Goal: Information Seeking & Learning: Learn about a topic

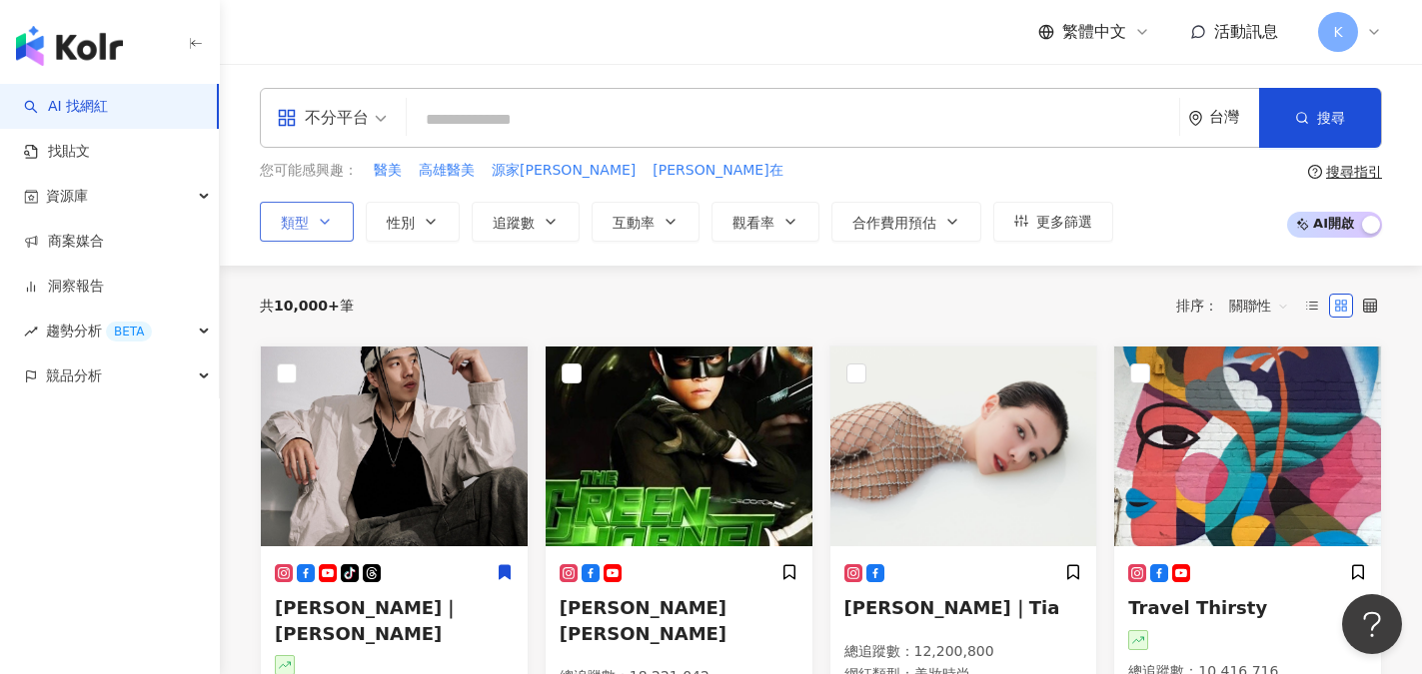
click at [327, 226] on icon "button" at bounding box center [325, 222] width 16 height 16
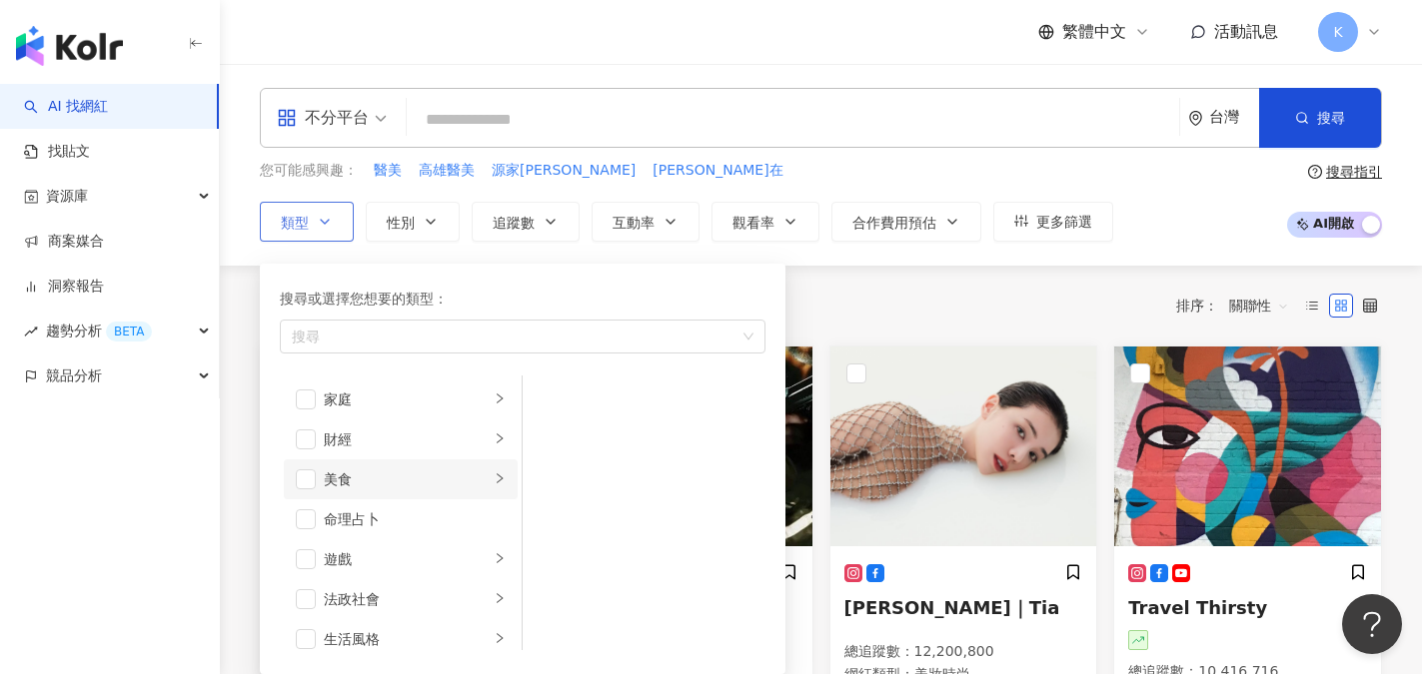
scroll to position [100, 0]
click at [308, 457] on span "button" at bounding box center [306, 460] width 20 height 20
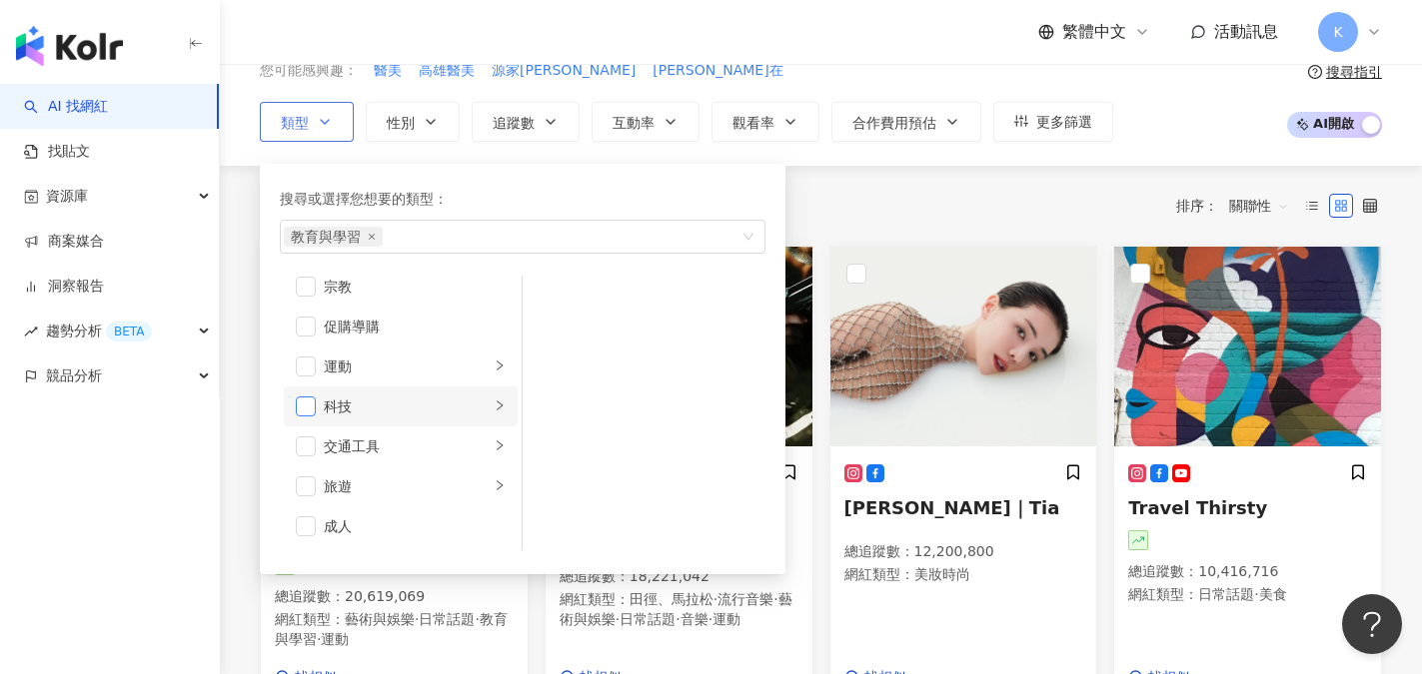
click at [301, 409] on span "button" at bounding box center [306, 407] width 20 height 20
click at [496, 410] on icon "right" at bounding box center [499, 406] width 6 height 10
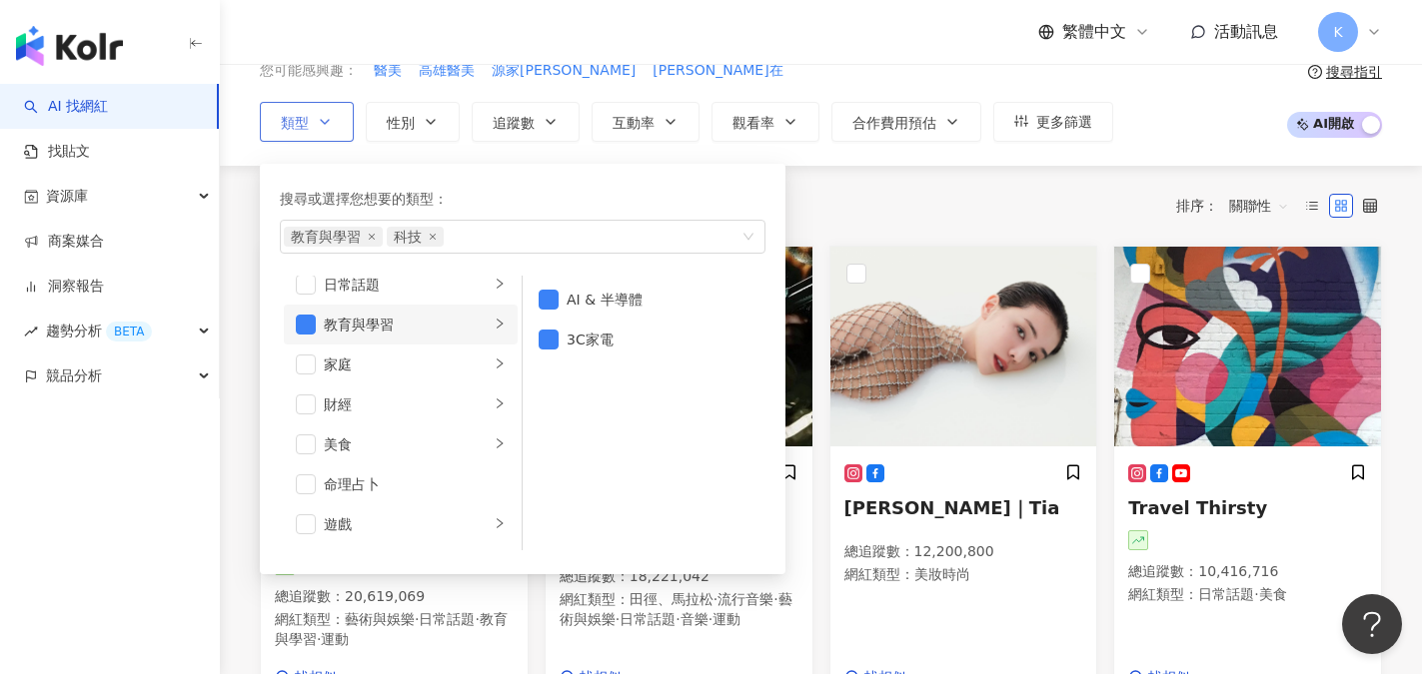
scroll to position [93, 0]
click at [309, 364] on span "button" at bounding box center [306, 367] width 20 height 20
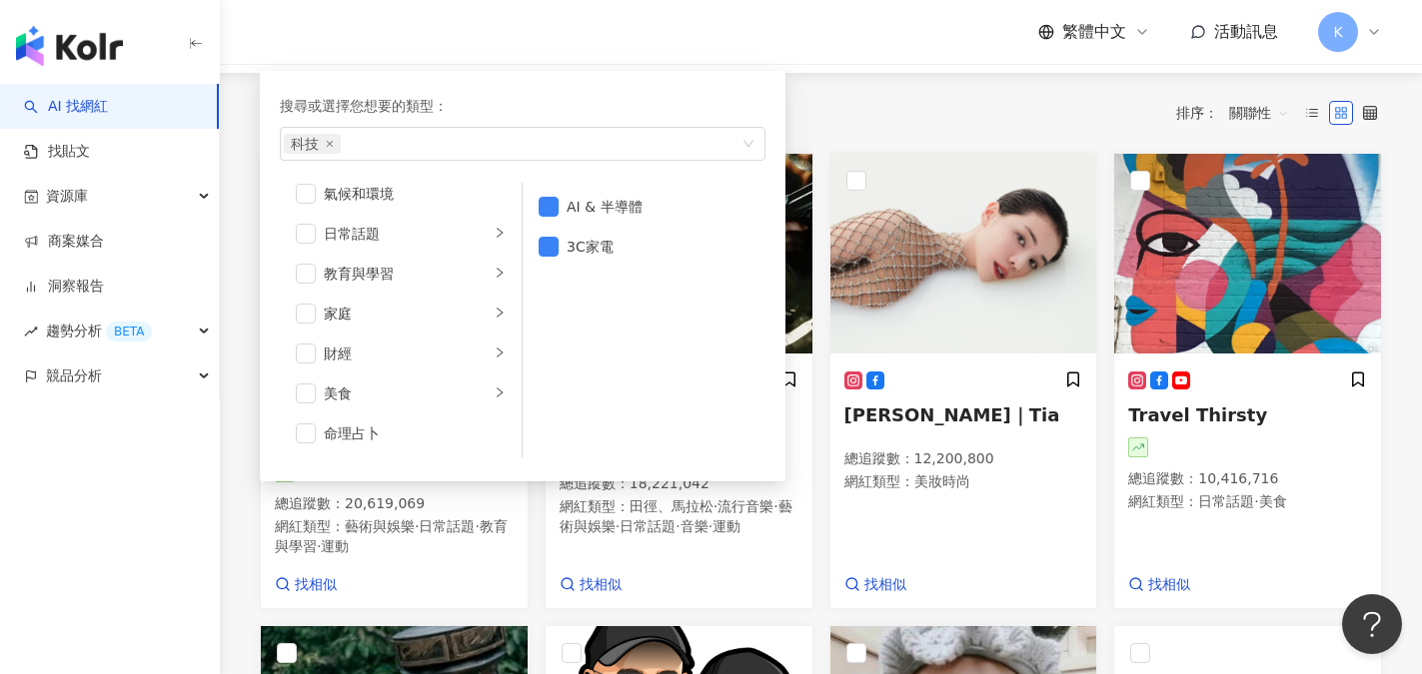
scroll to position [200, 0]
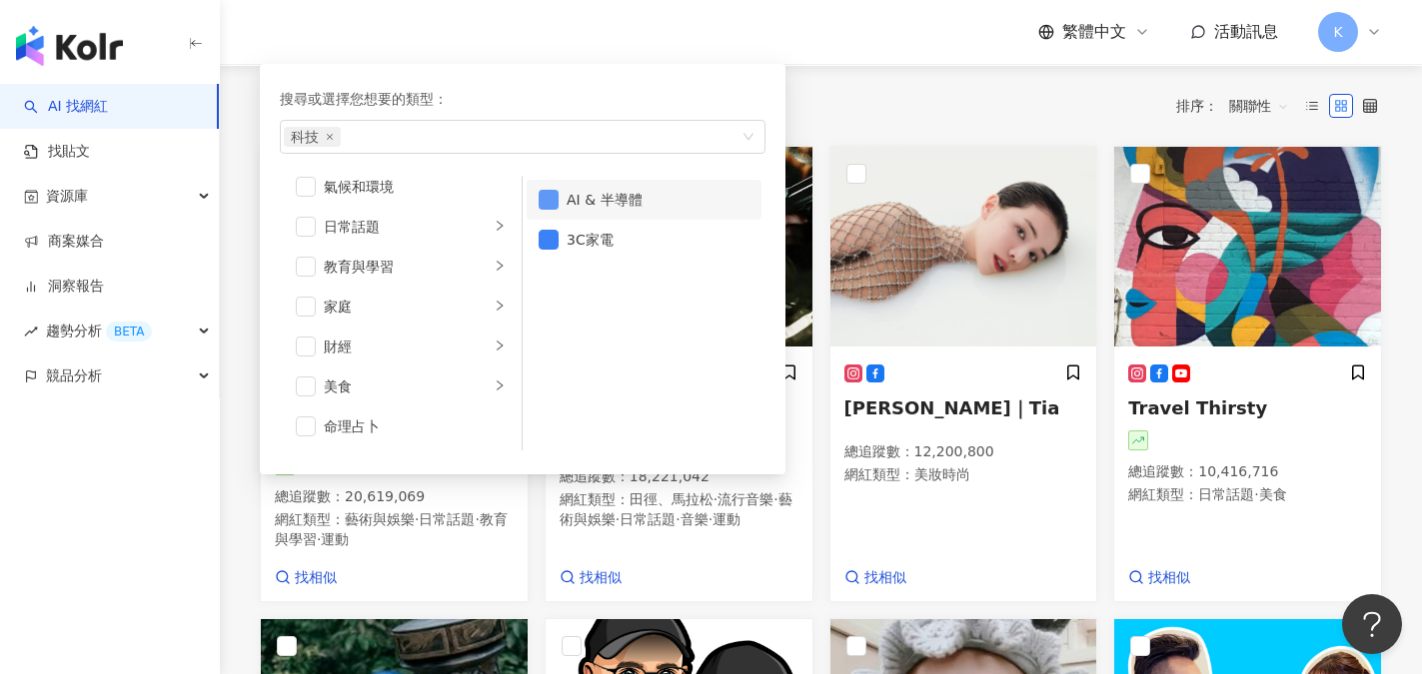
click at [540, 194] on span "button" at bounding box center [548, 200] width 20 height 20
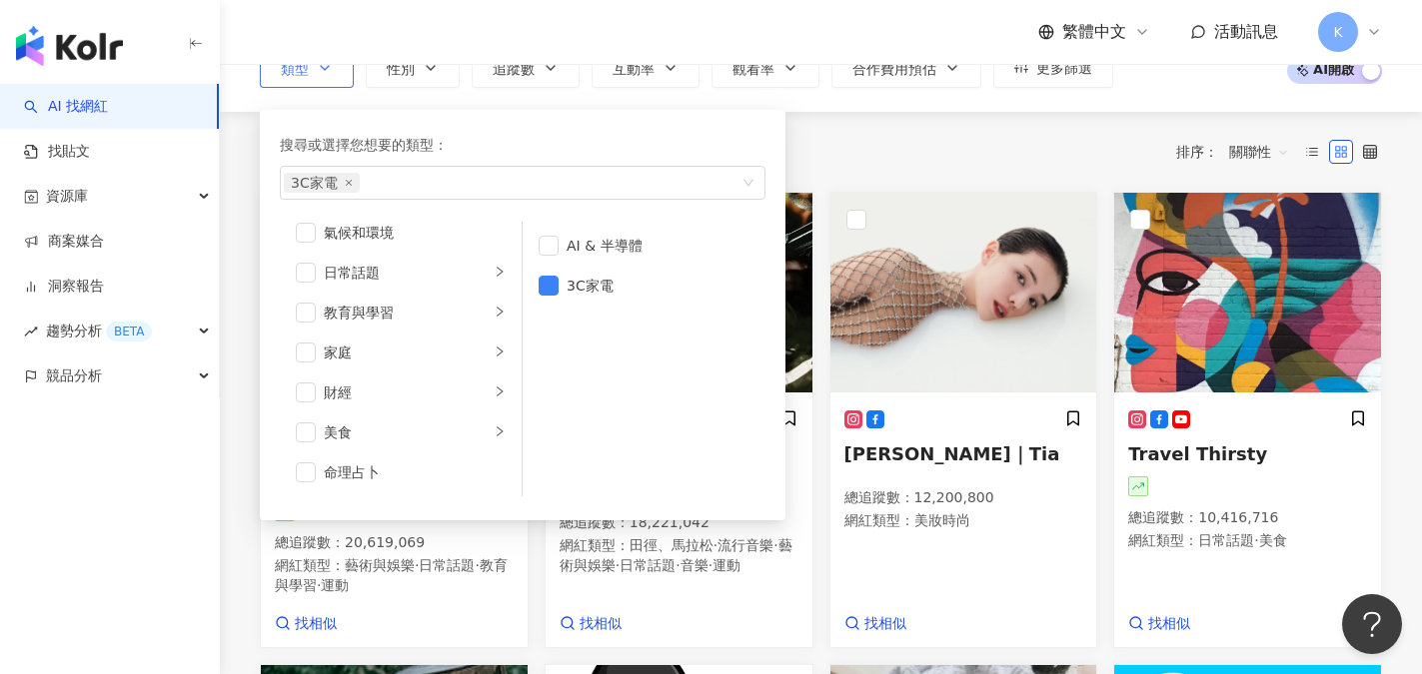
scroll to position [0, 0]
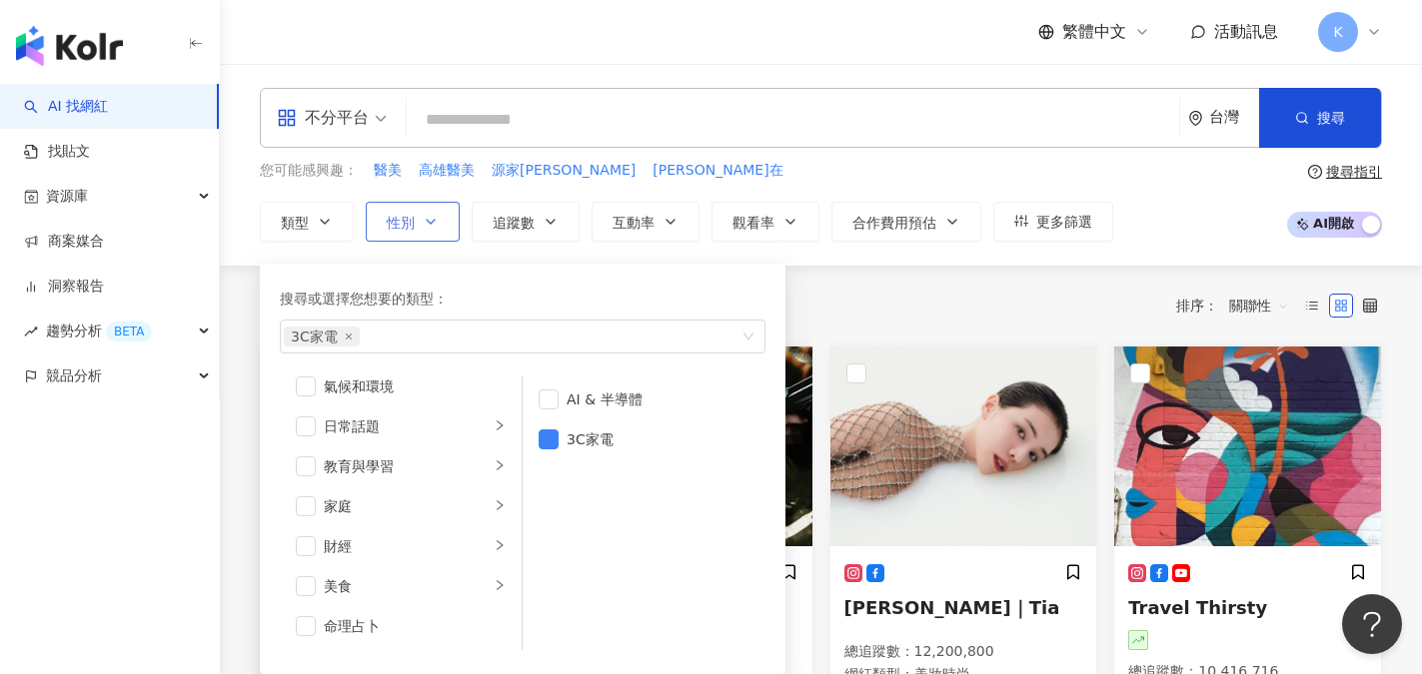
click at [435, 215] on icon "button" at bounding box center [431, 222] width 16 height 16
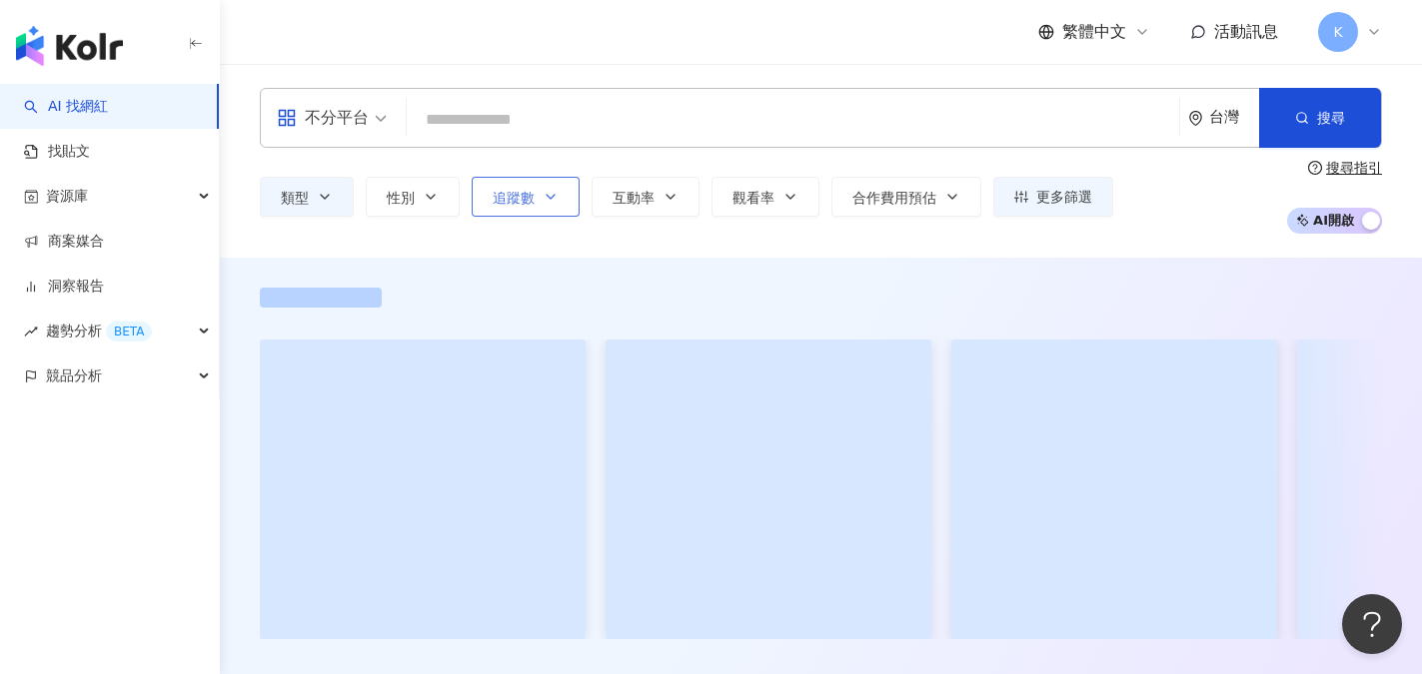
click at [534, 192] on button "追蹤數" at bounding box center [526, 197] width 108 height 40
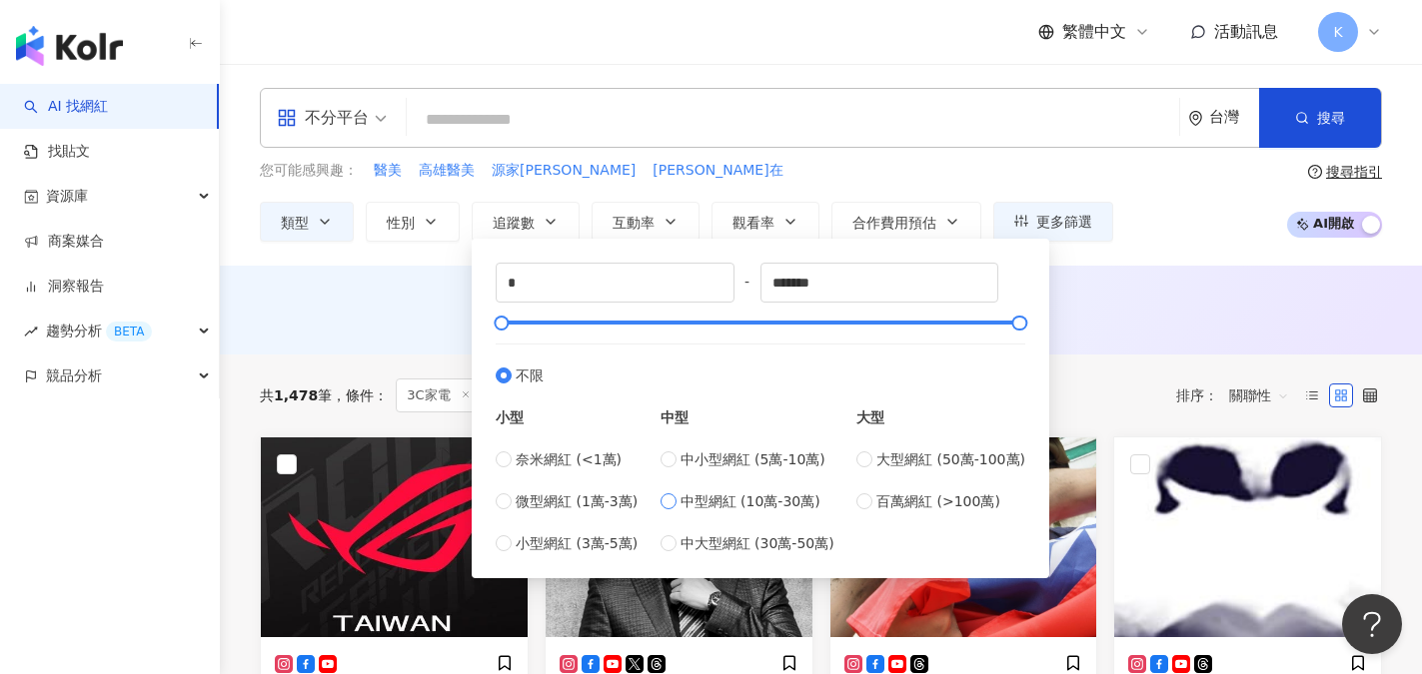
click at [683, 502] on label "中型網紅 (10萬-30萬)" at bounding box center [747, 501] width 174 height 22
type input "******"
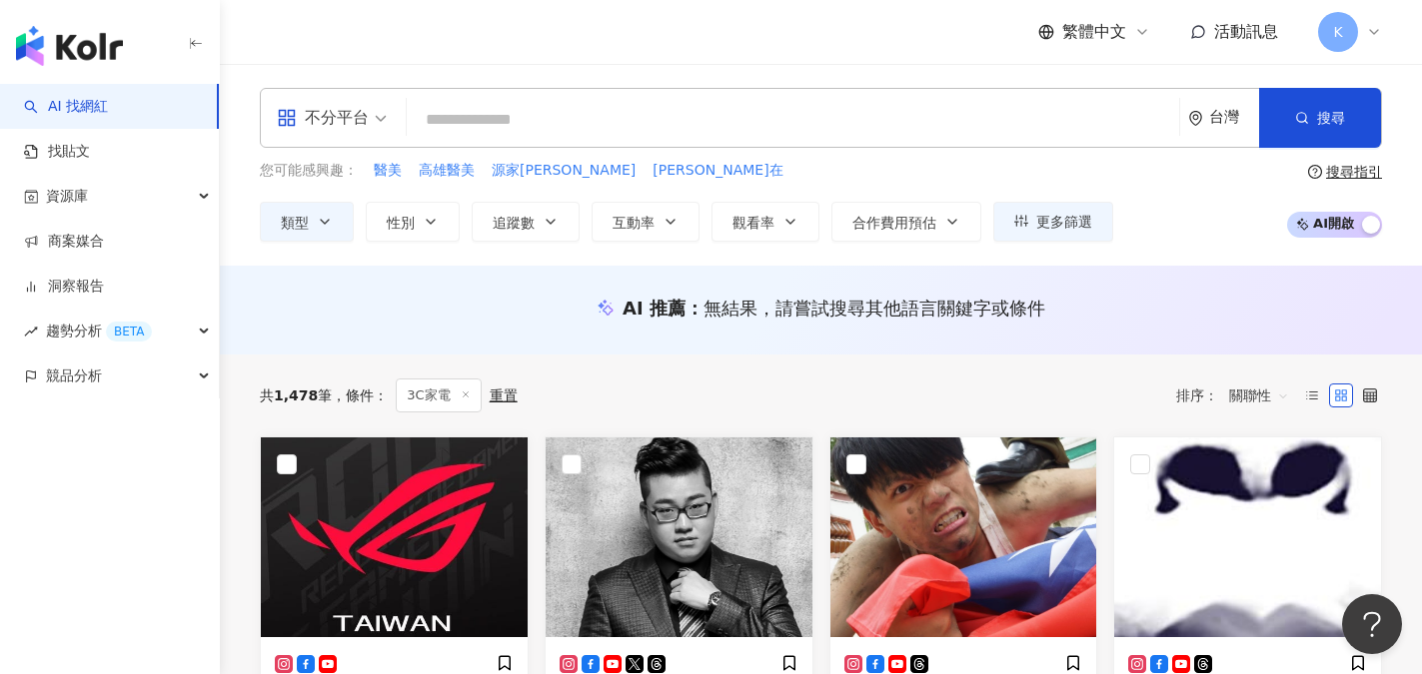
click at [772, 173] on div "您可能感興趣： 醫美 高雄醫美 源家林 林家源在" at bounding box center [686, 171] width 853 height 22
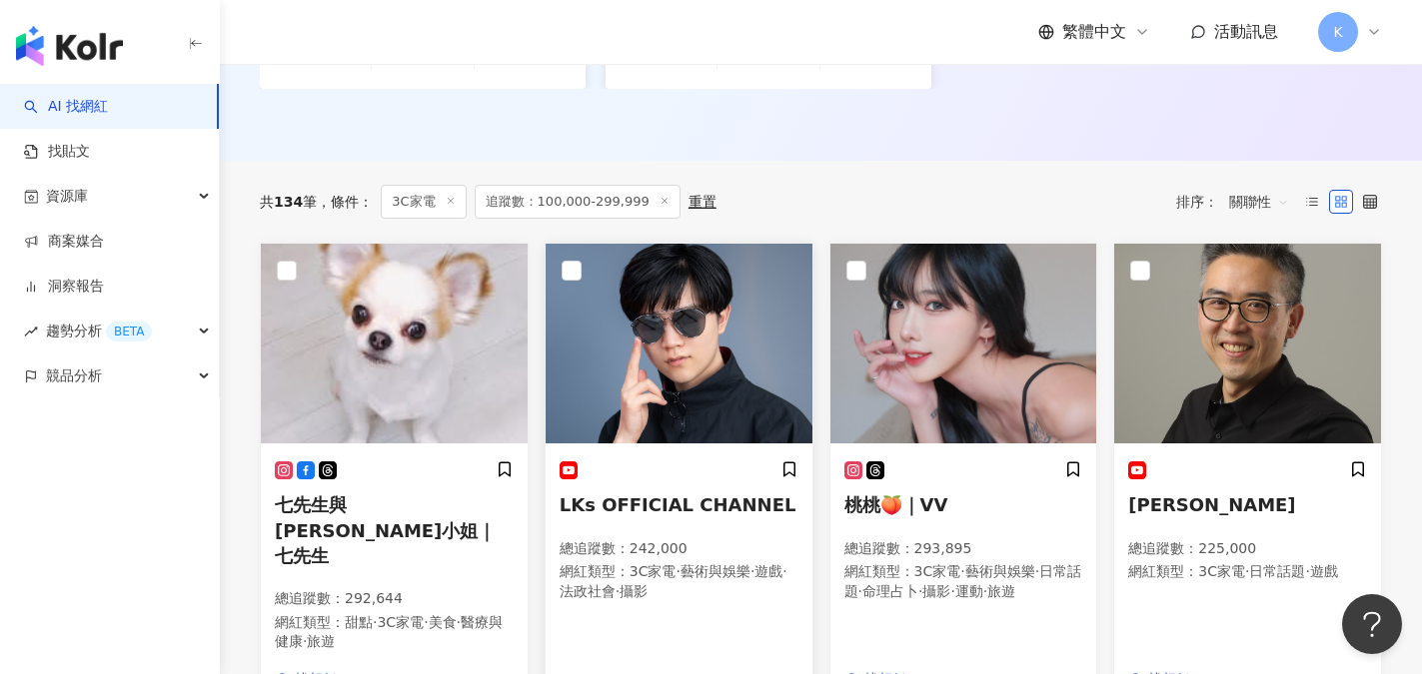
scroll to position [599, 0]
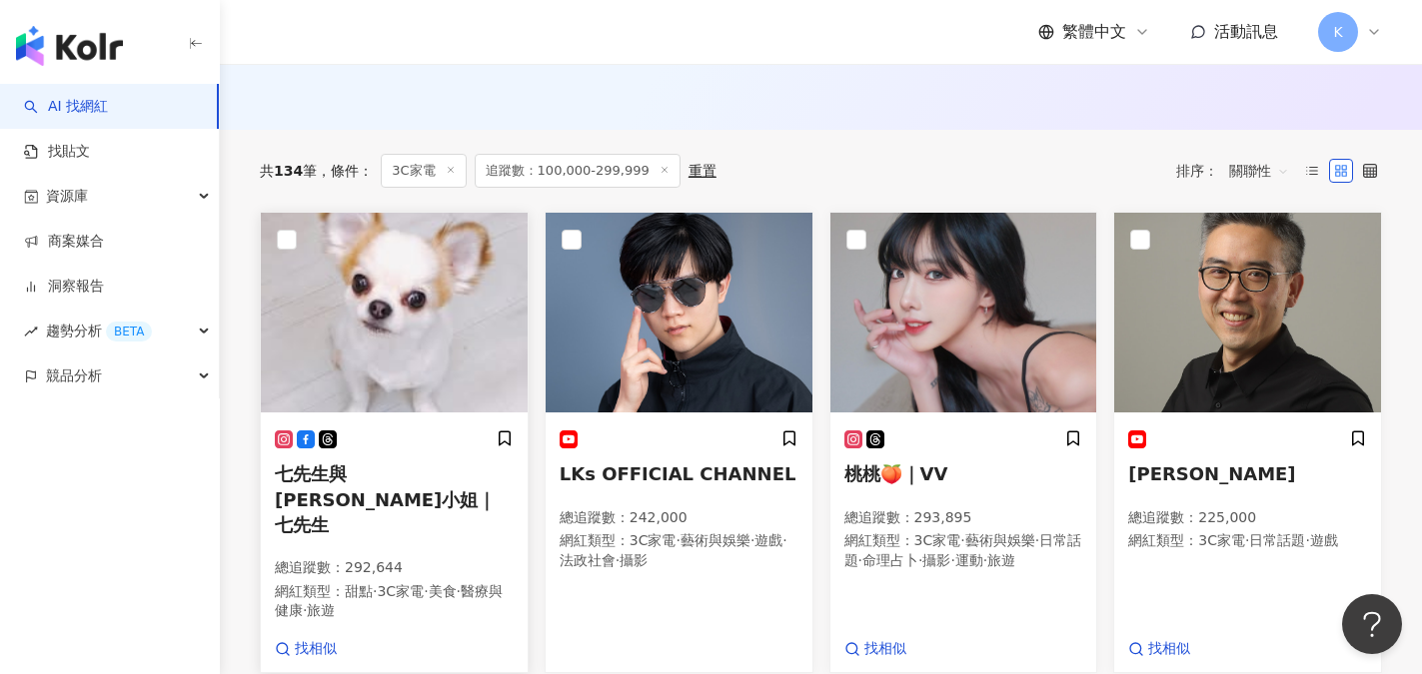
click at [379, 478] on span "七先生與艾小姐｜七先生" at bounding box center [385, 499] width 221 height 71
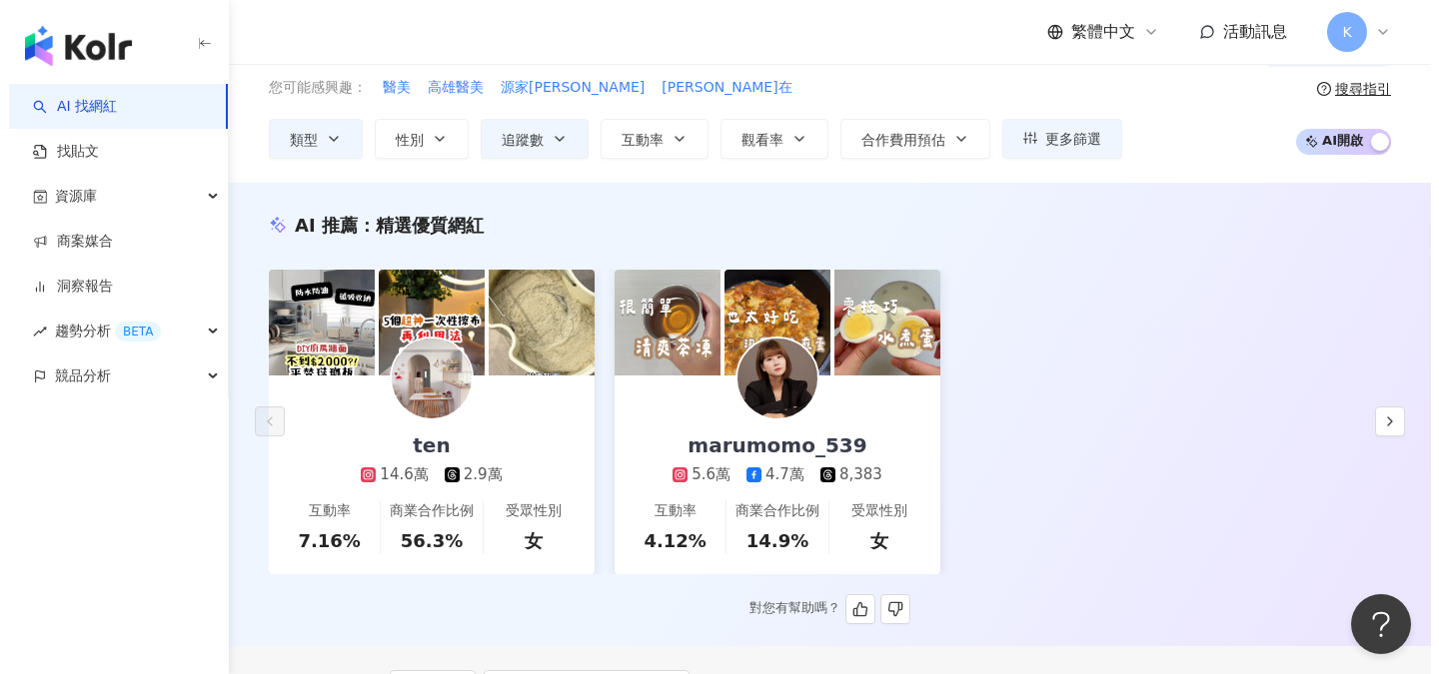
scroll to position [0, 0]
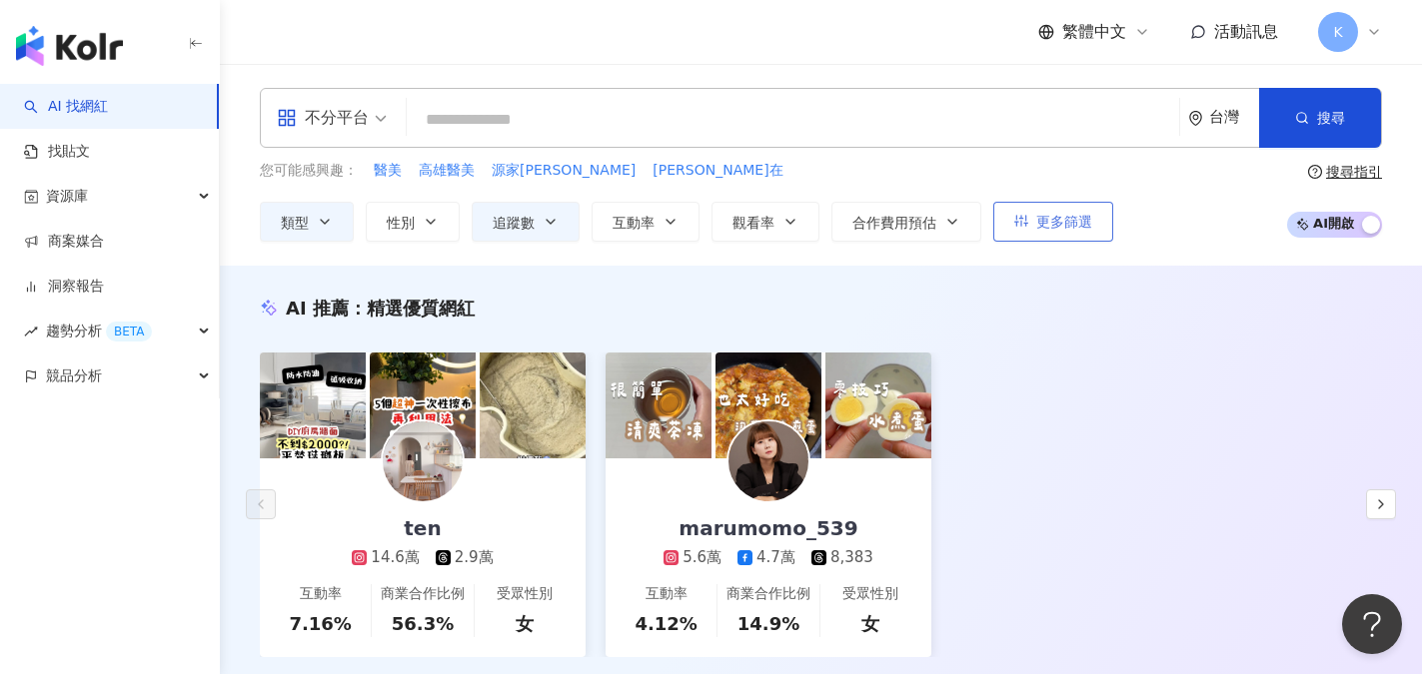
click at [1024, 214] on button "更多篩選" at bounding box center [1053, 222] width 120 height 40
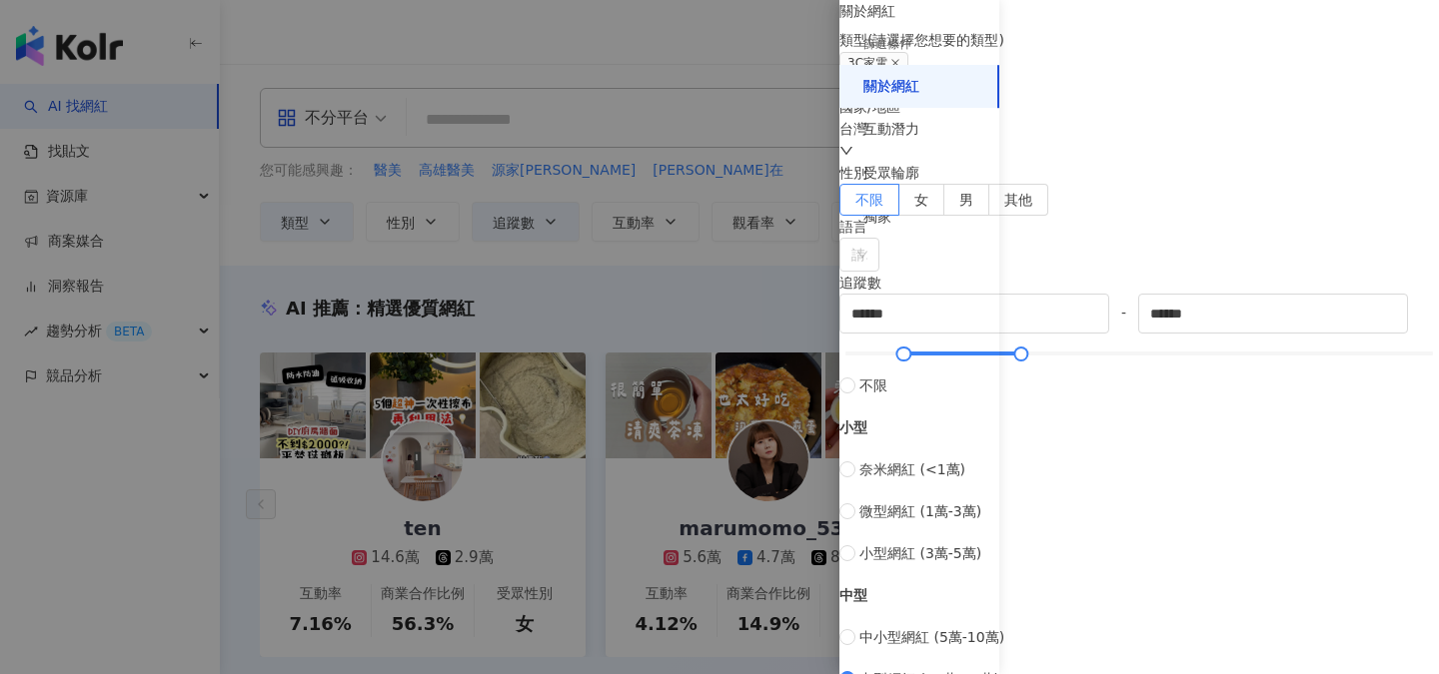
click at [1076, 162] on div "台灣" at bounding box center [1138, 140] width 599 height 44
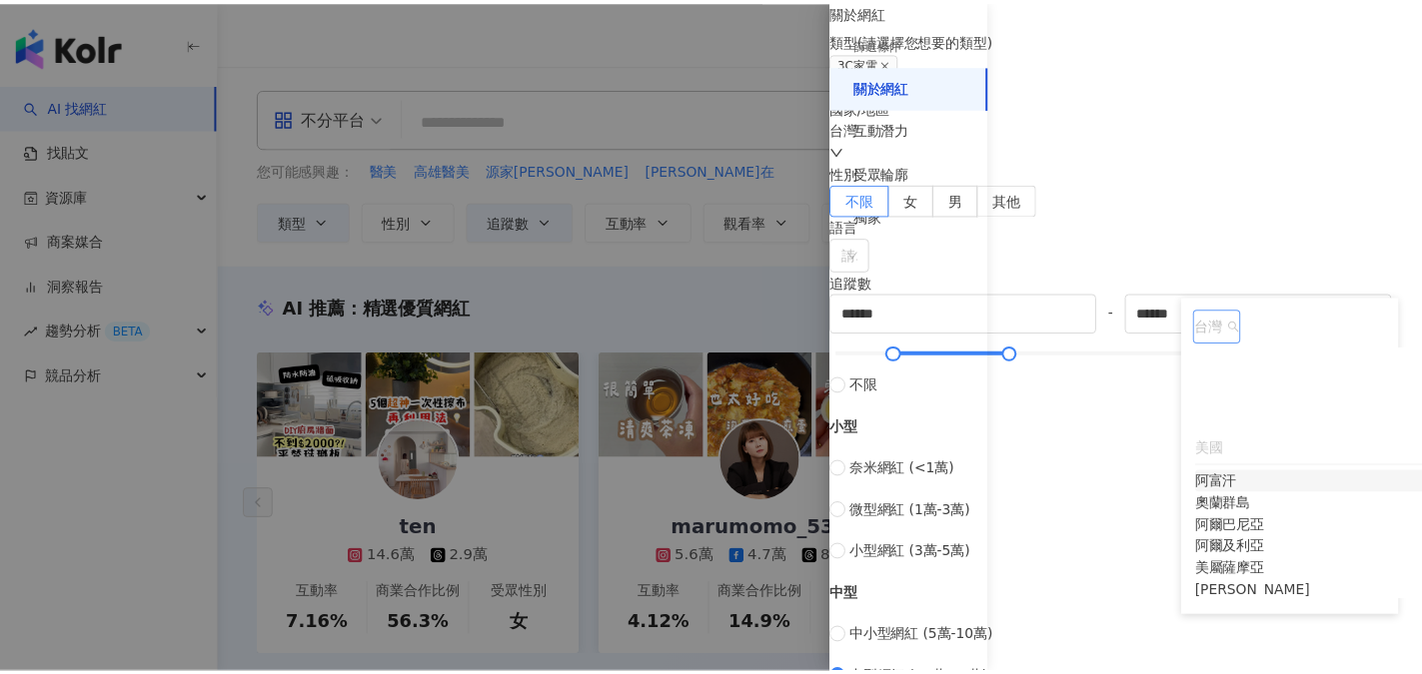
scroll to position [300, 0]
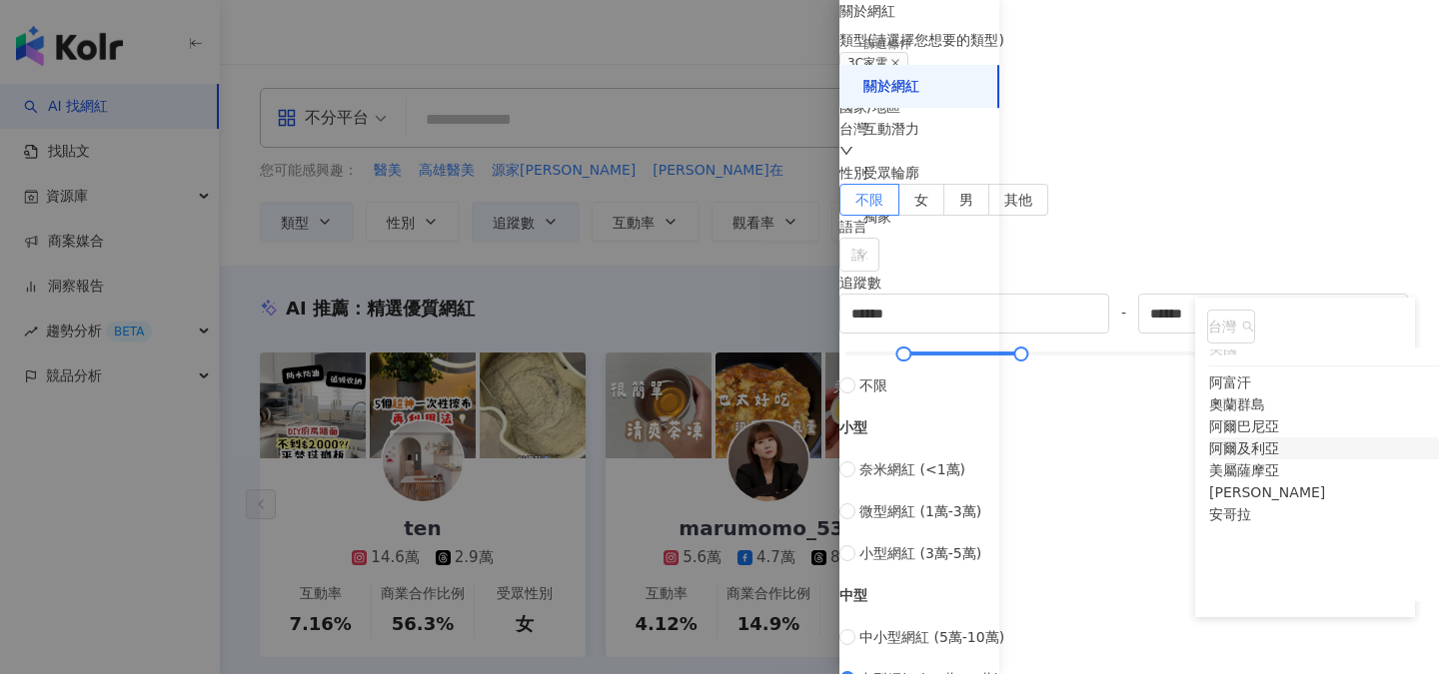
click at [756, 271] on div at bounding box center [719, 337] width 1439 height 674
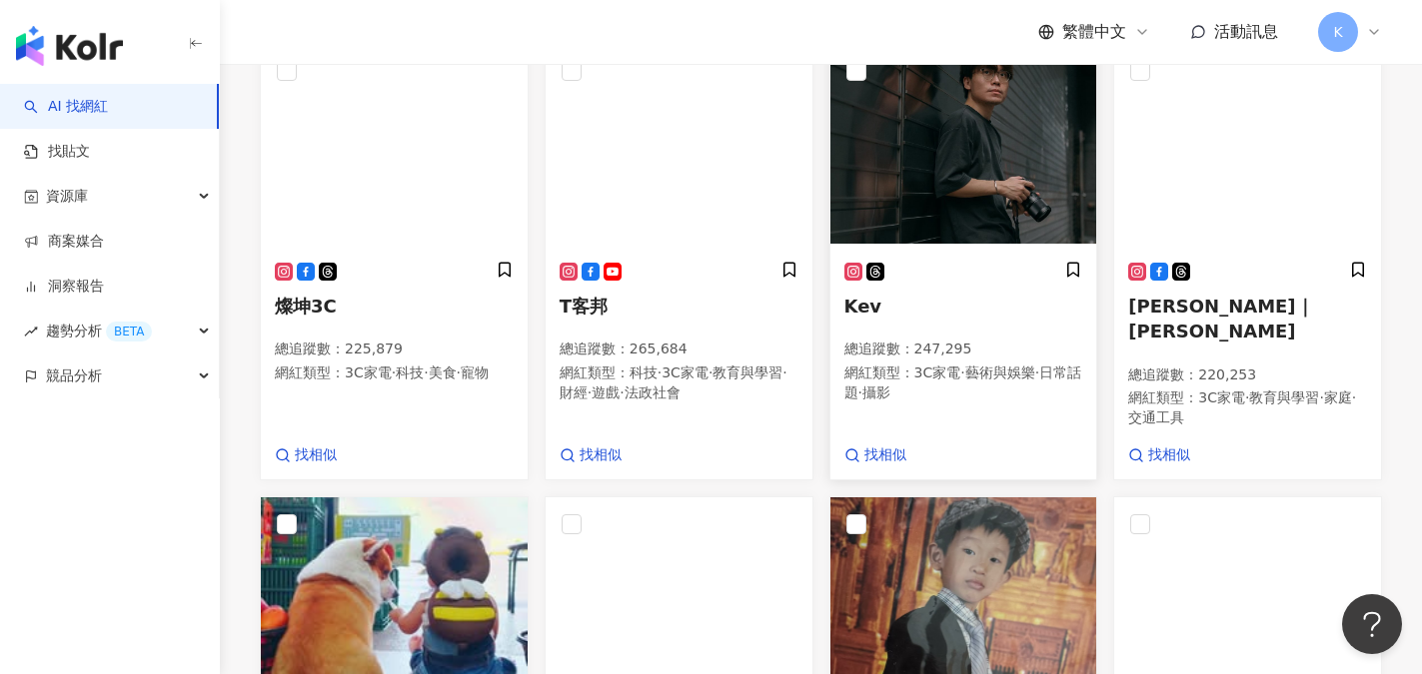
scroll to position [1099, 0]
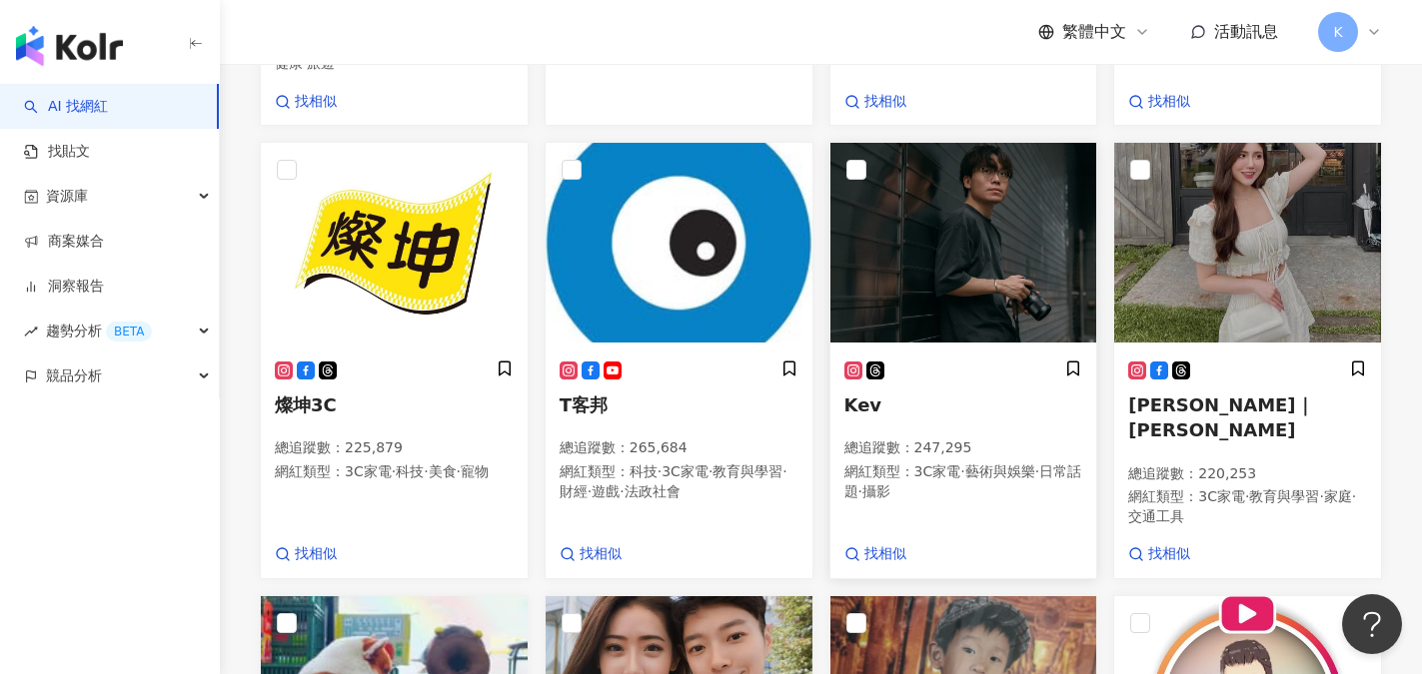
click at [909, 323] on img at bounding box center [963, 243] width 267 height 200
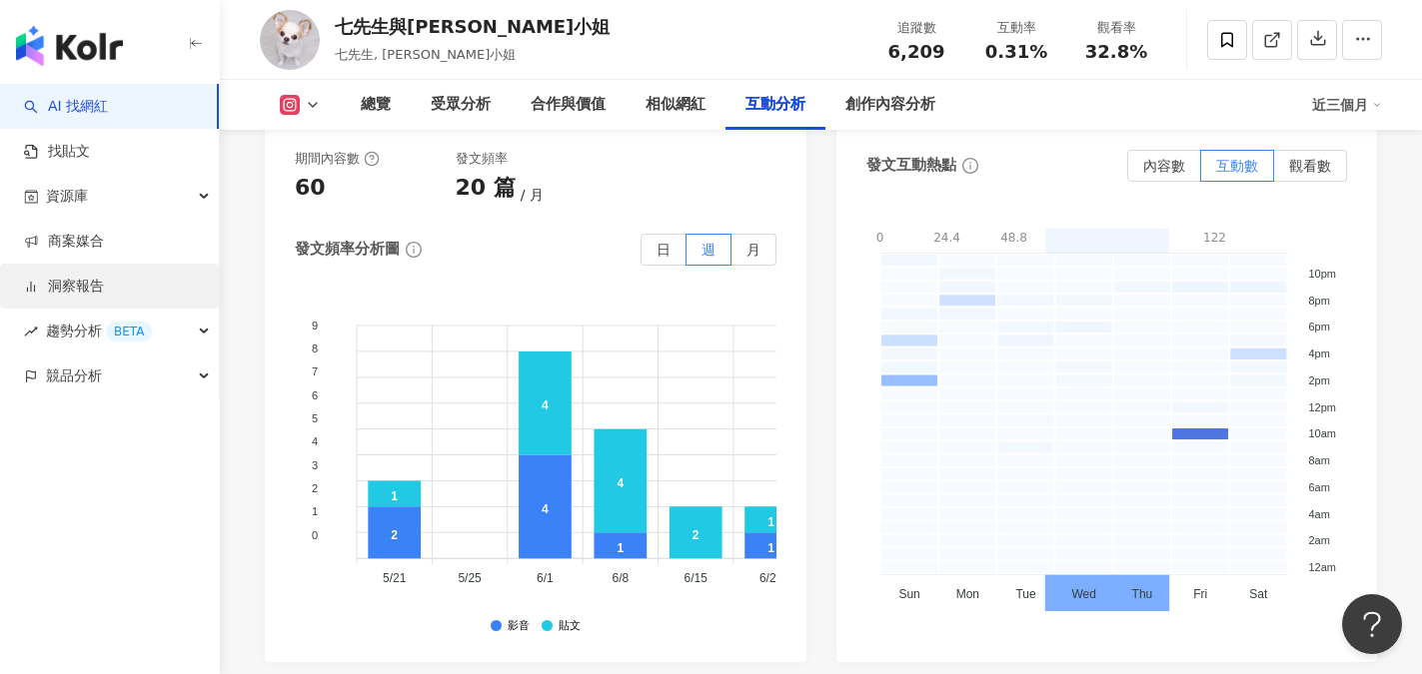
scroll to position [5195, 0]
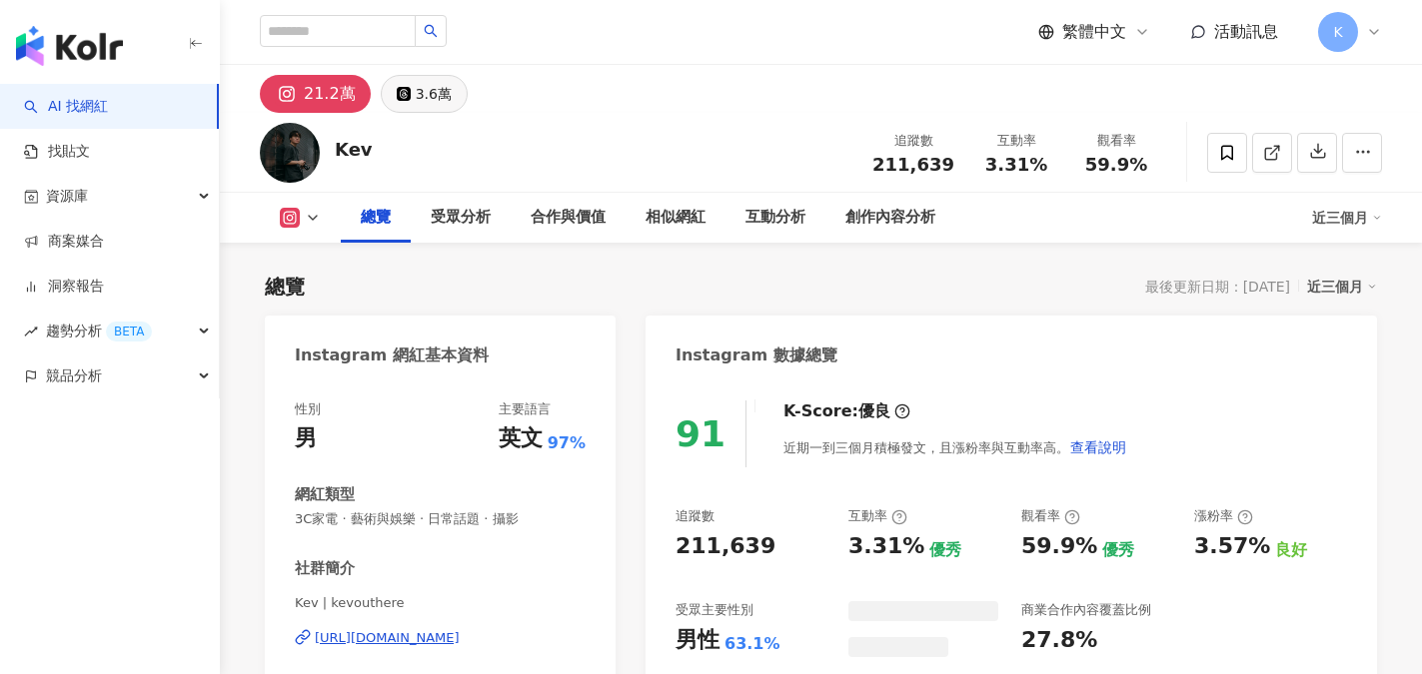
click at [430, 93] on div "3.6萬" at bounding box center [434, 94] width 36 height 28
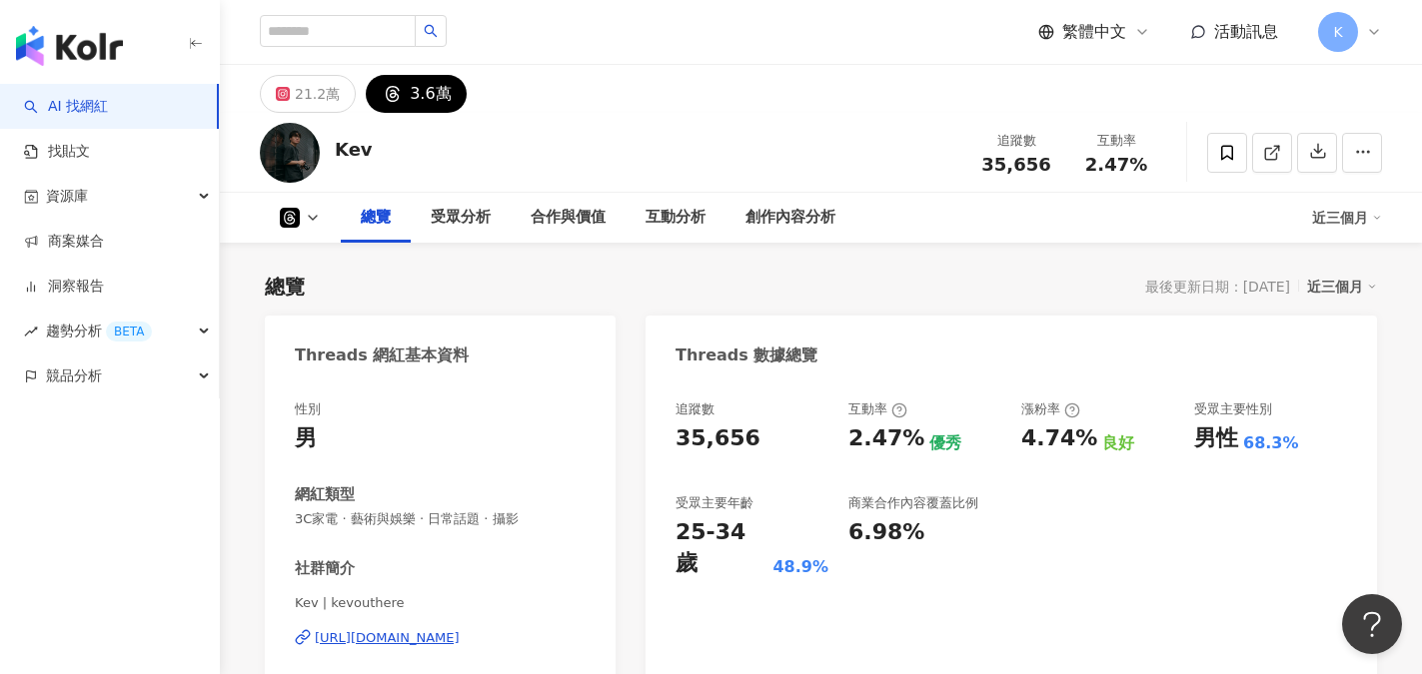
click at [108, 117] on link "AI 找網紅" at bounding box center [66, 107] width 84 height 20
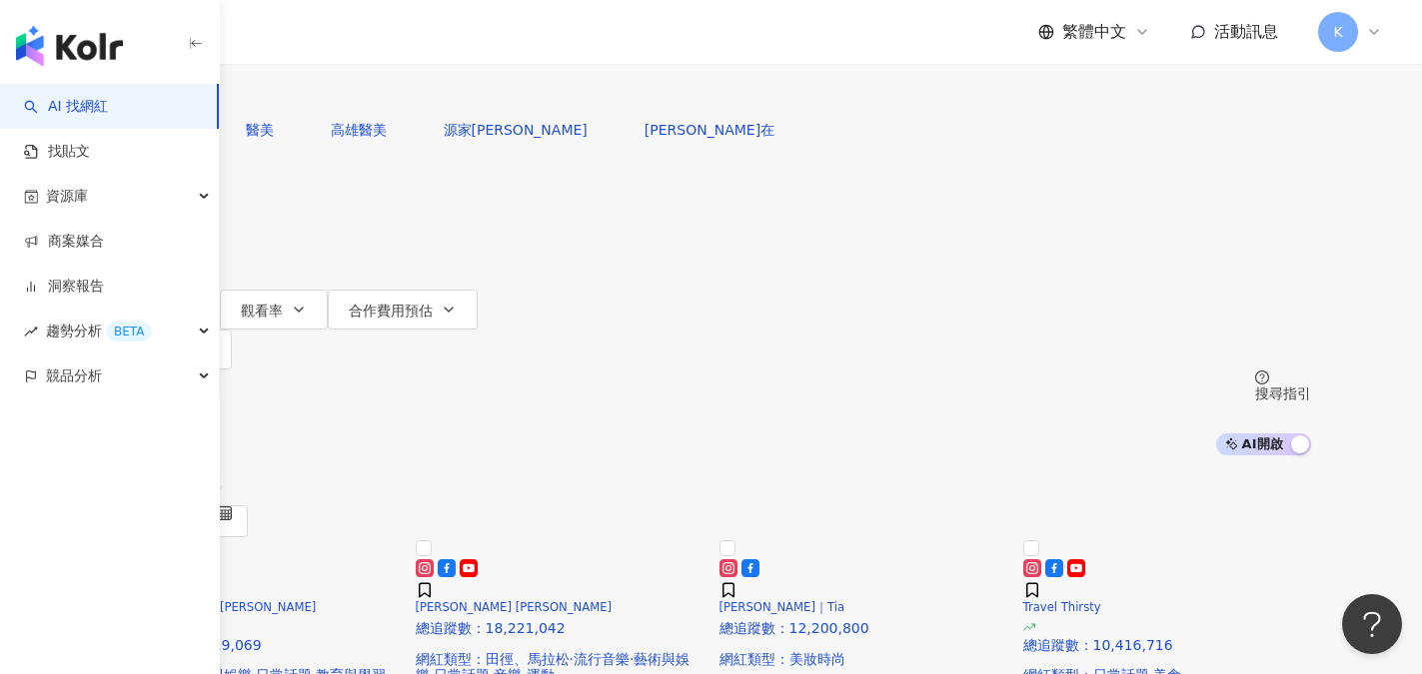
click at [403, 38] on input "search" at bounding box center [322, 19] width 162 height 38
type input "***"
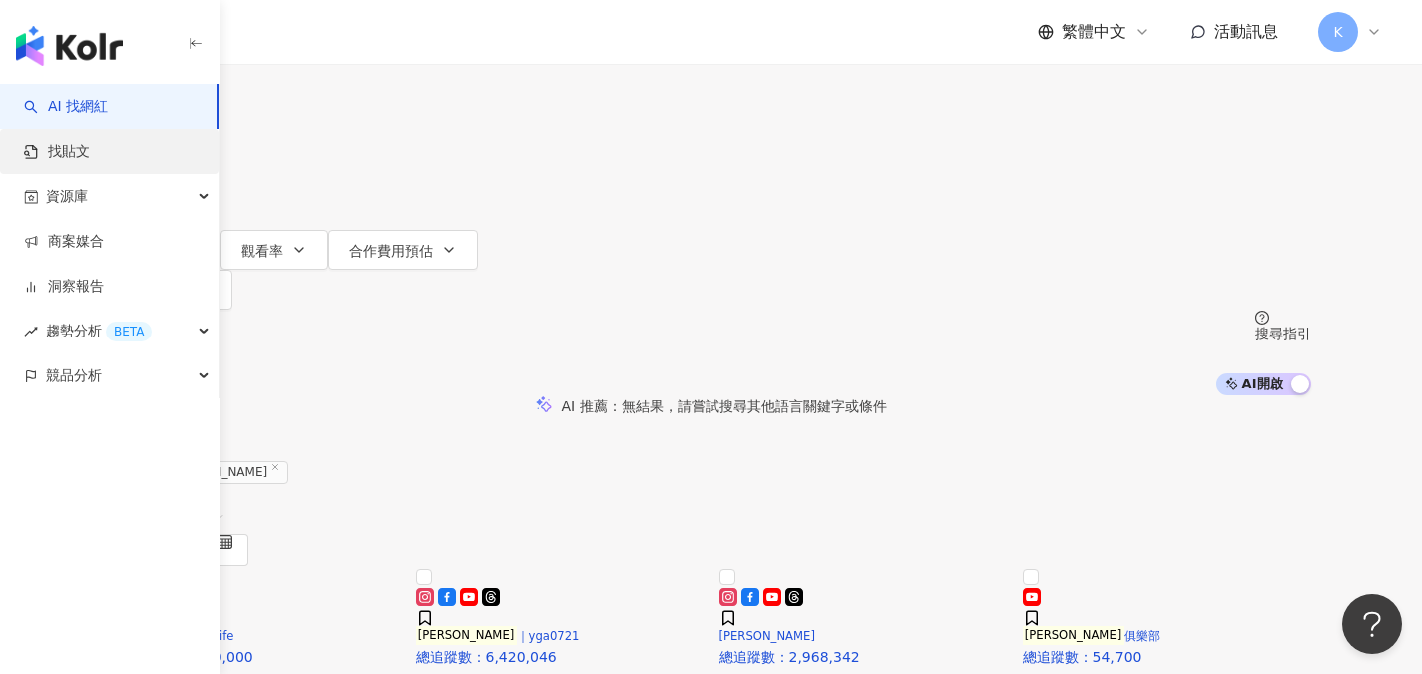
click at [84, 160] on link "找貼文" at bounding box center [57, 152] width 66 height 20
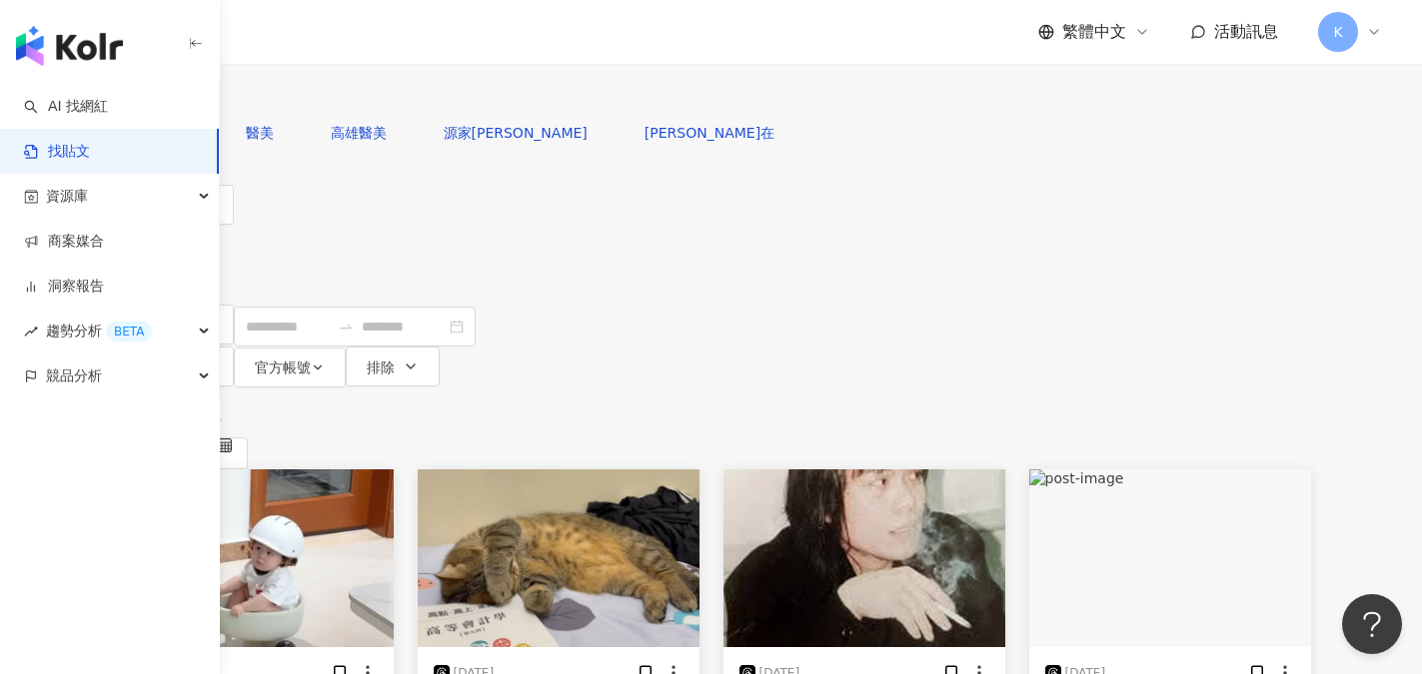
click at [423, 43] on input "search" at bounding box center [332, 21] width 182 height 43
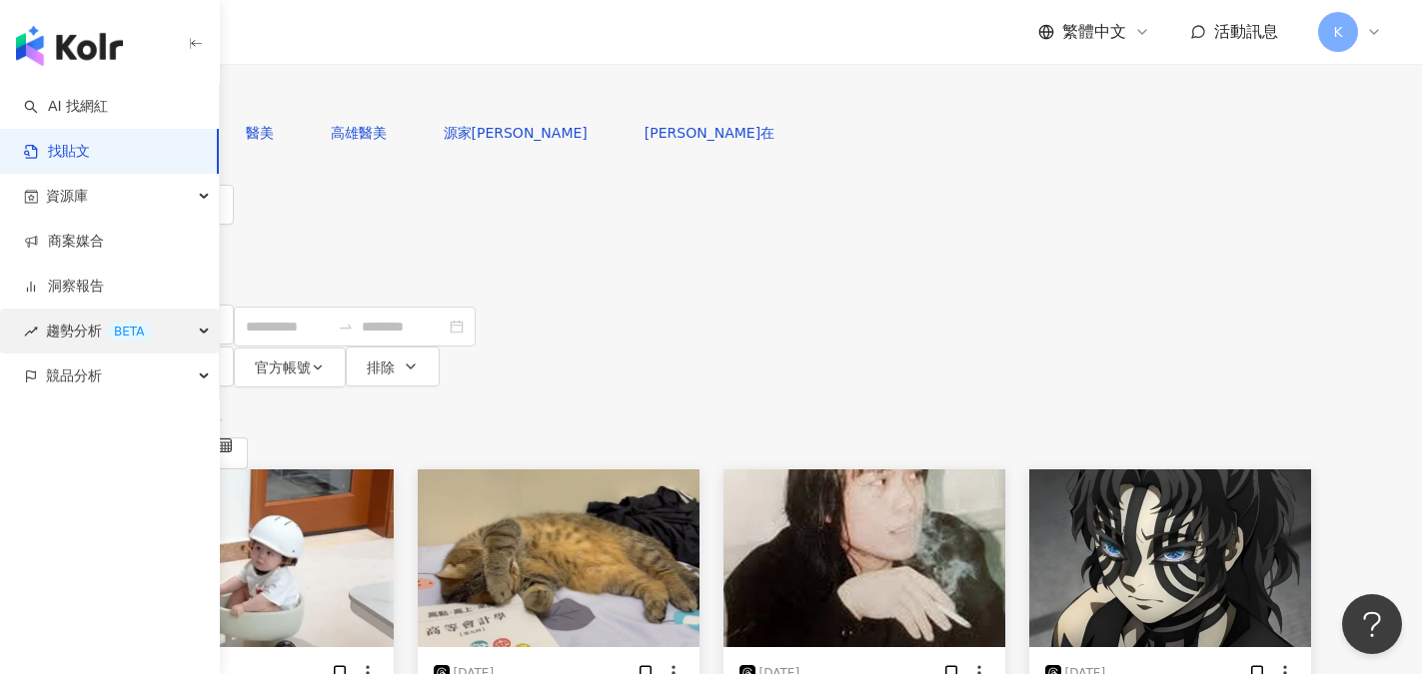
click at [63, 332] on span "趨勢分析 BETA" at bounding box center [99, 331] width 106 height 45
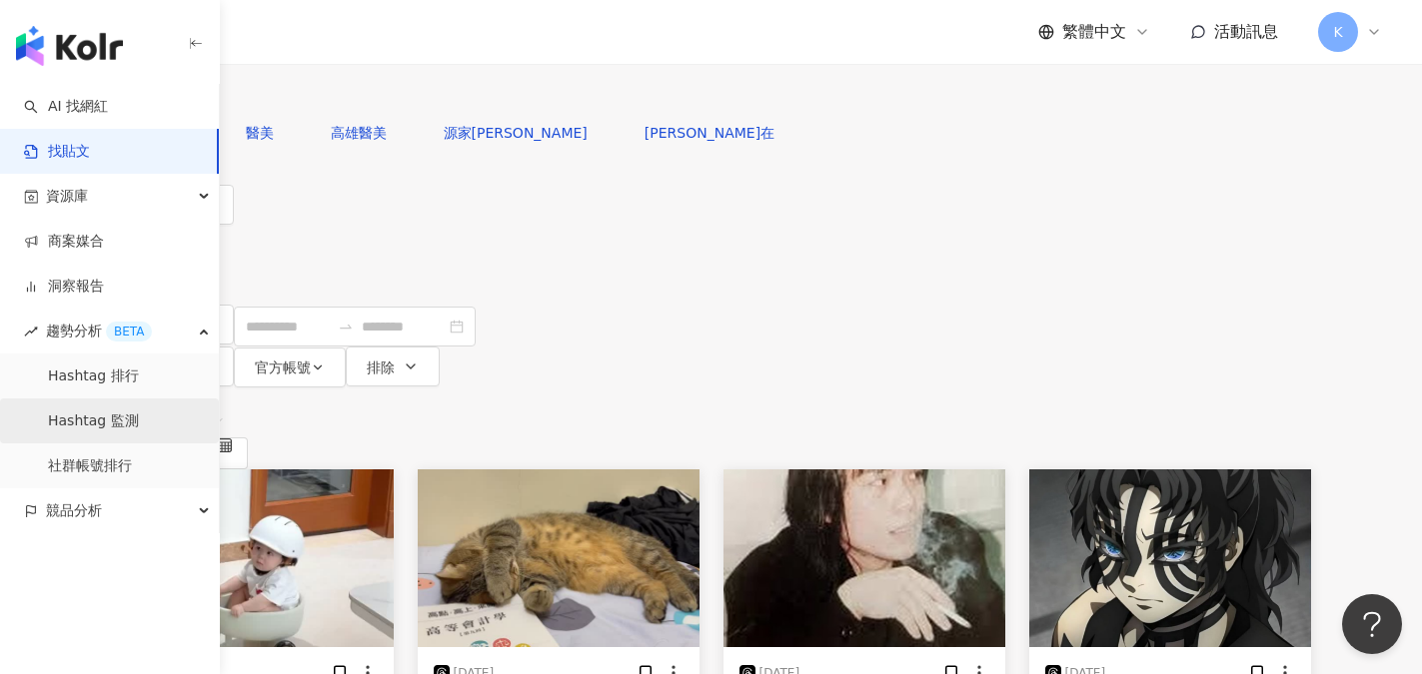
click at [99, 432] on link "Hashtag 監測" at bounding box center [93, 422] width 91 height 20
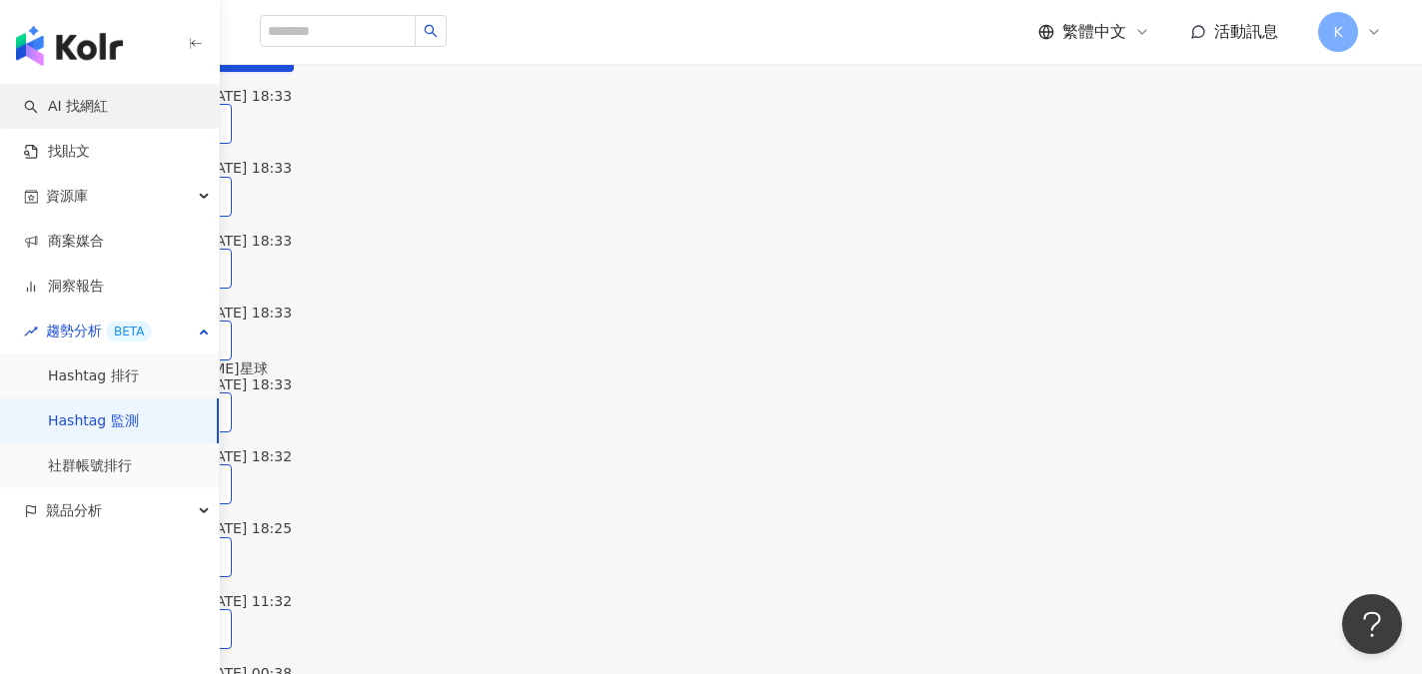
click at [78, 117] on link "AI 找網紅" at bounding box center [66, 107] width 84 height 20
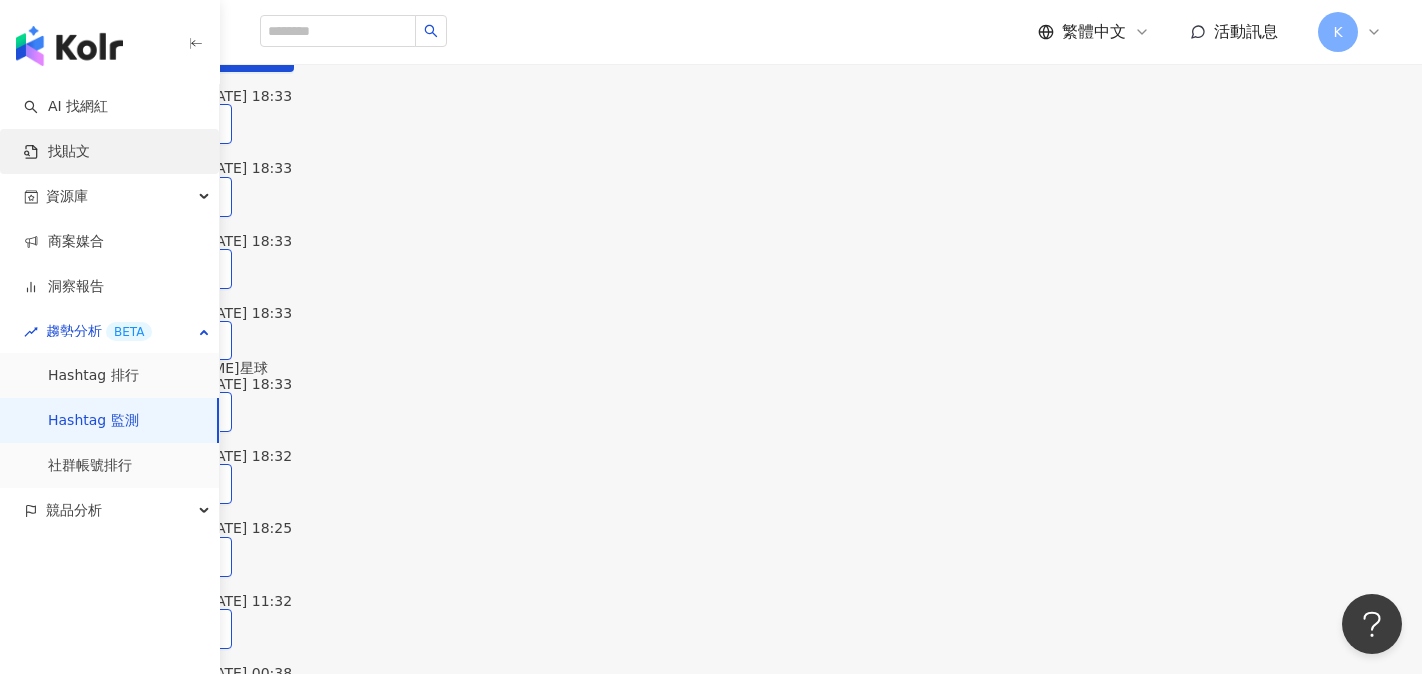
click at [73, 155] on link "找貼文" at bounding box center [57, 152] width 66 height 20
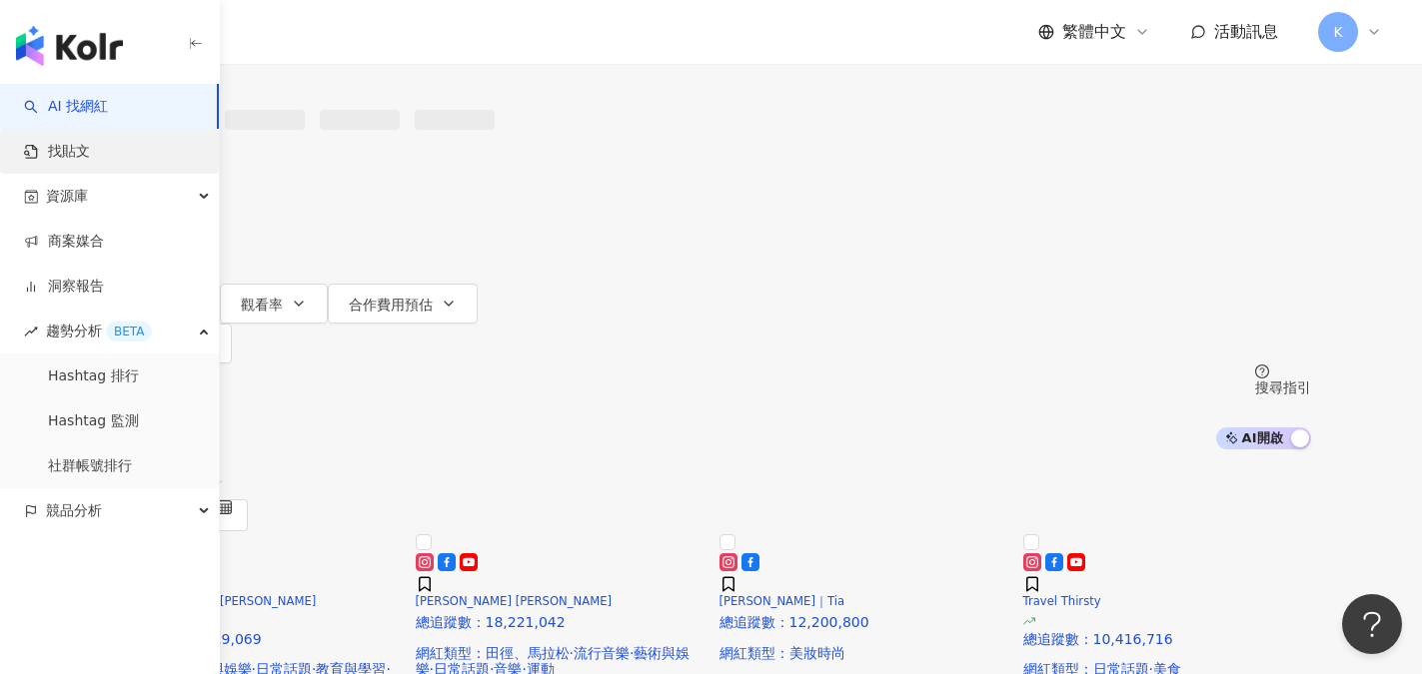
click at [73, 156] on link "找貼文" at bounding box center [57, 152] width 66 height 20
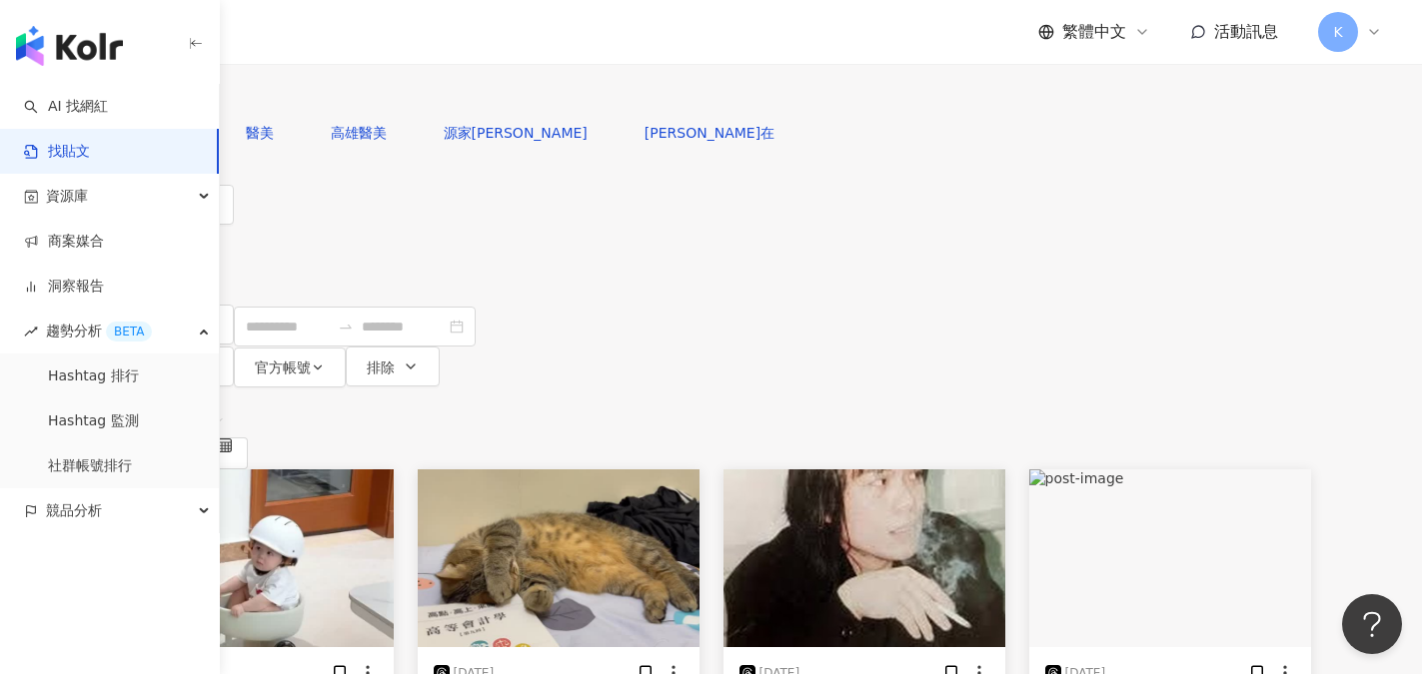
click at [423, 43] on input "search" at bounding box center [332, 21] width 182 height 43
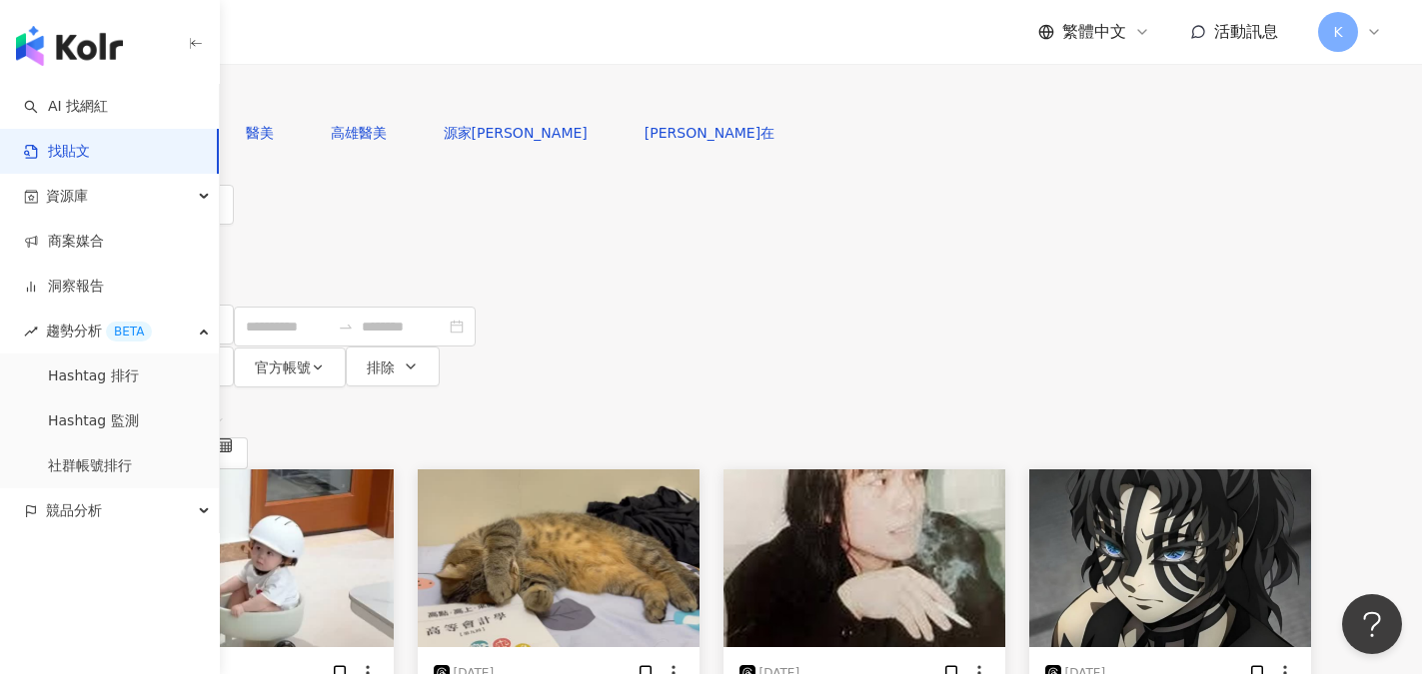
type input "****"
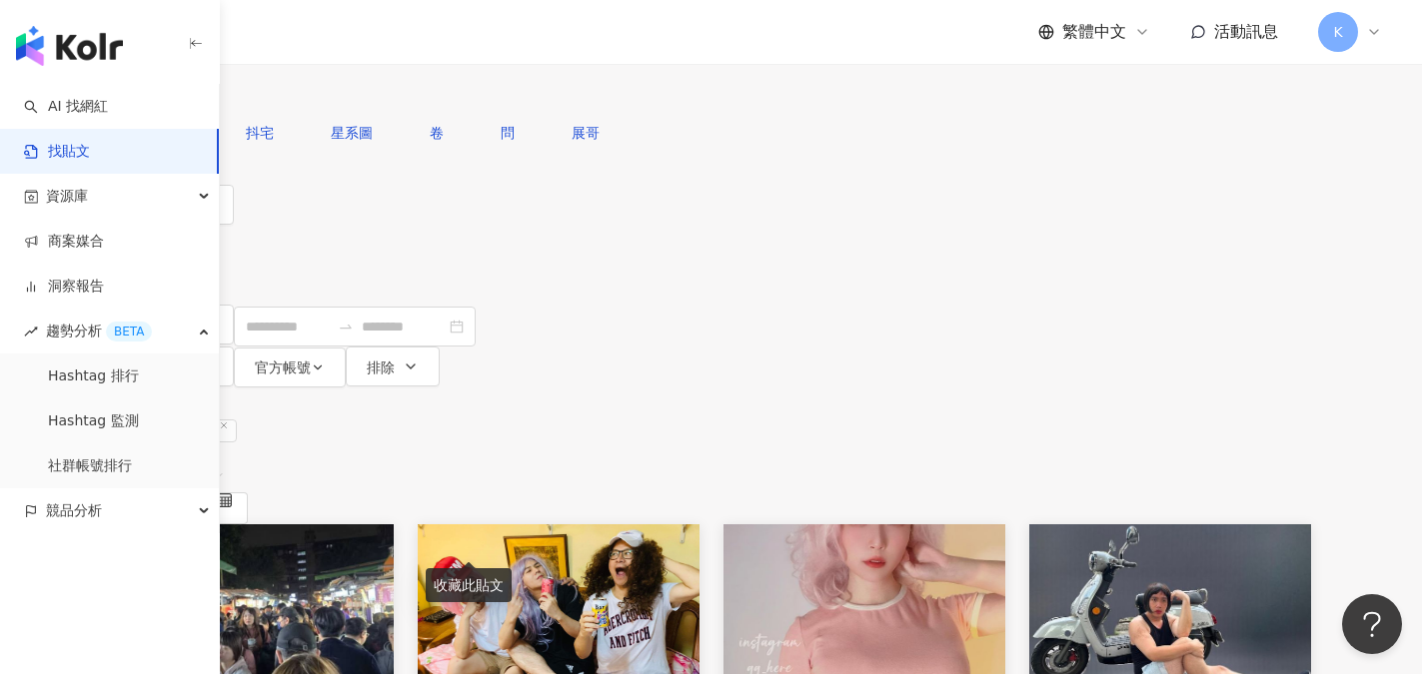
drag, startPoint x: 481, startPoint y: 122, endPoint x: 360, endPoint y: 110, distance: 121.5
click at [363, 112] on div "不分平台 三道猴子 **** 台灣 搜尋" at bounding box center [711, 56] width 1199 height 113
type input "*****"
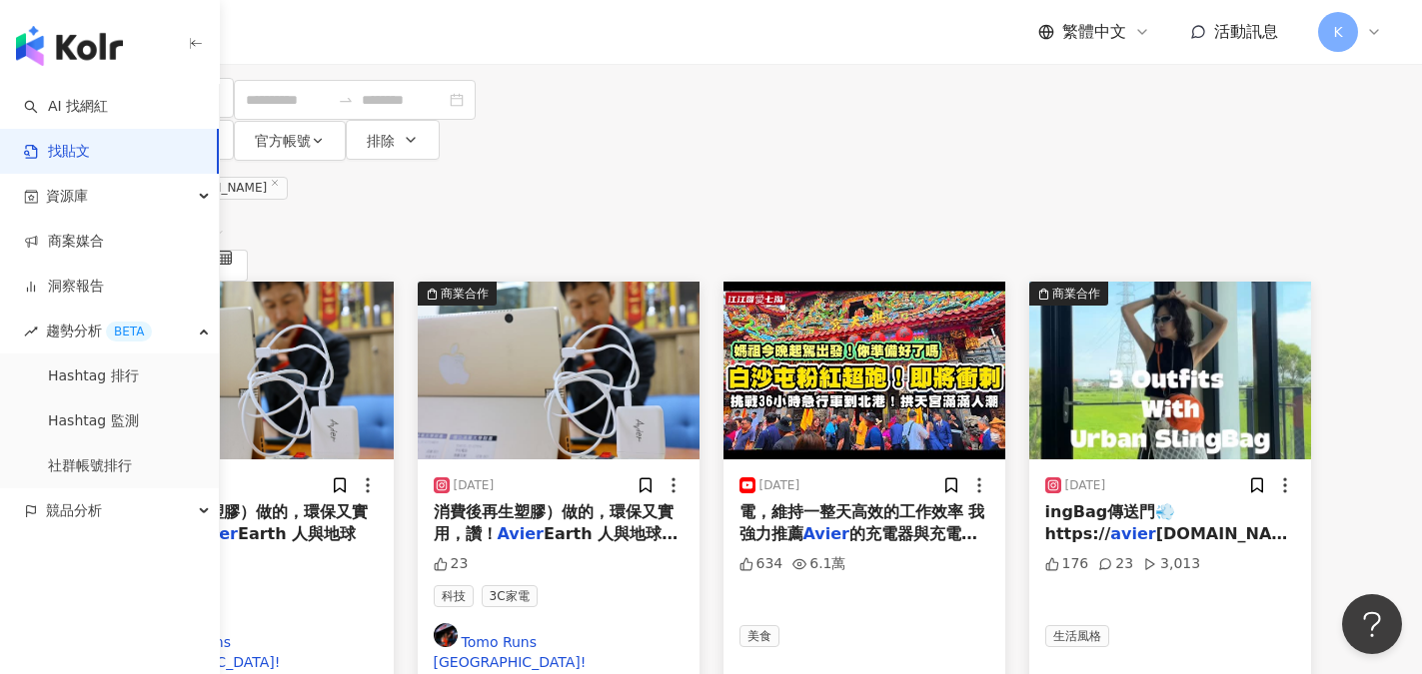
scroll to position [200, 0]
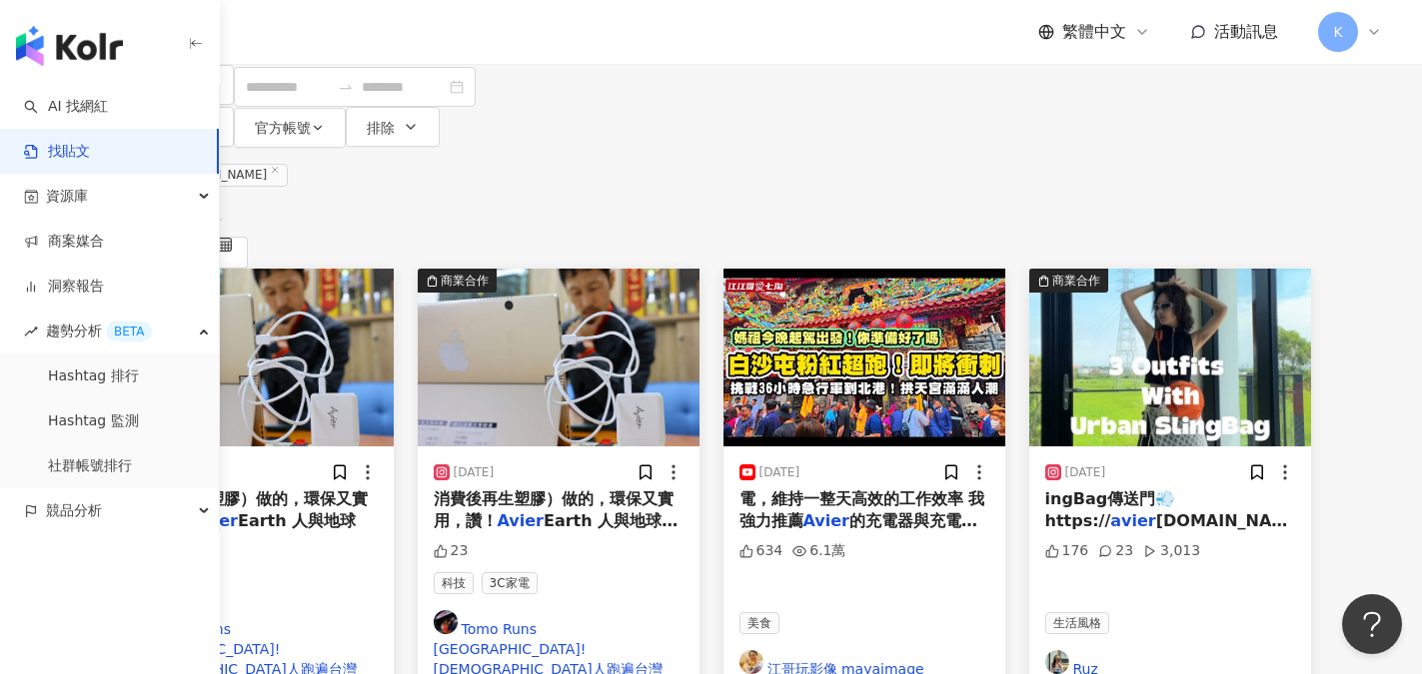
click at [849, 511] on mark "Avier" at bounding box center [826, 520] width 46 height 19
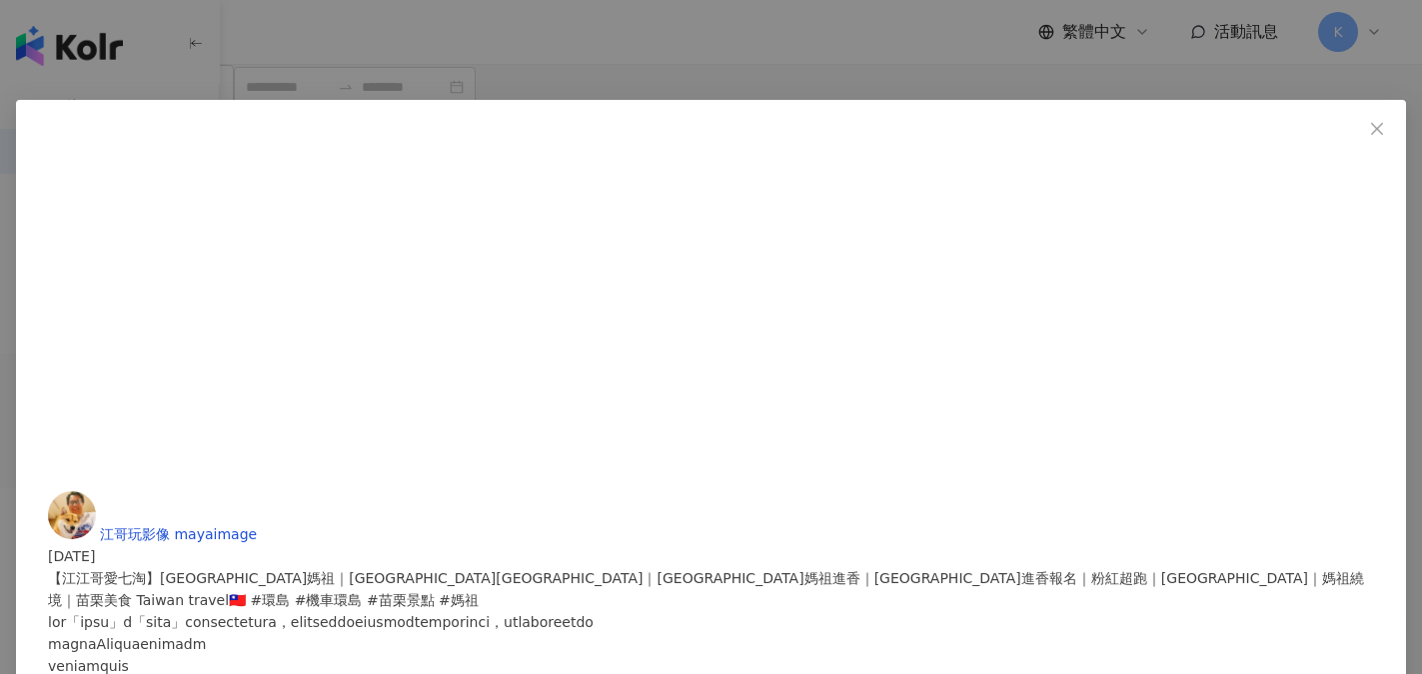
scroll to position [499, 0]
click at [96, 491] on img at bounding box center [72, 515] width 48 height 48
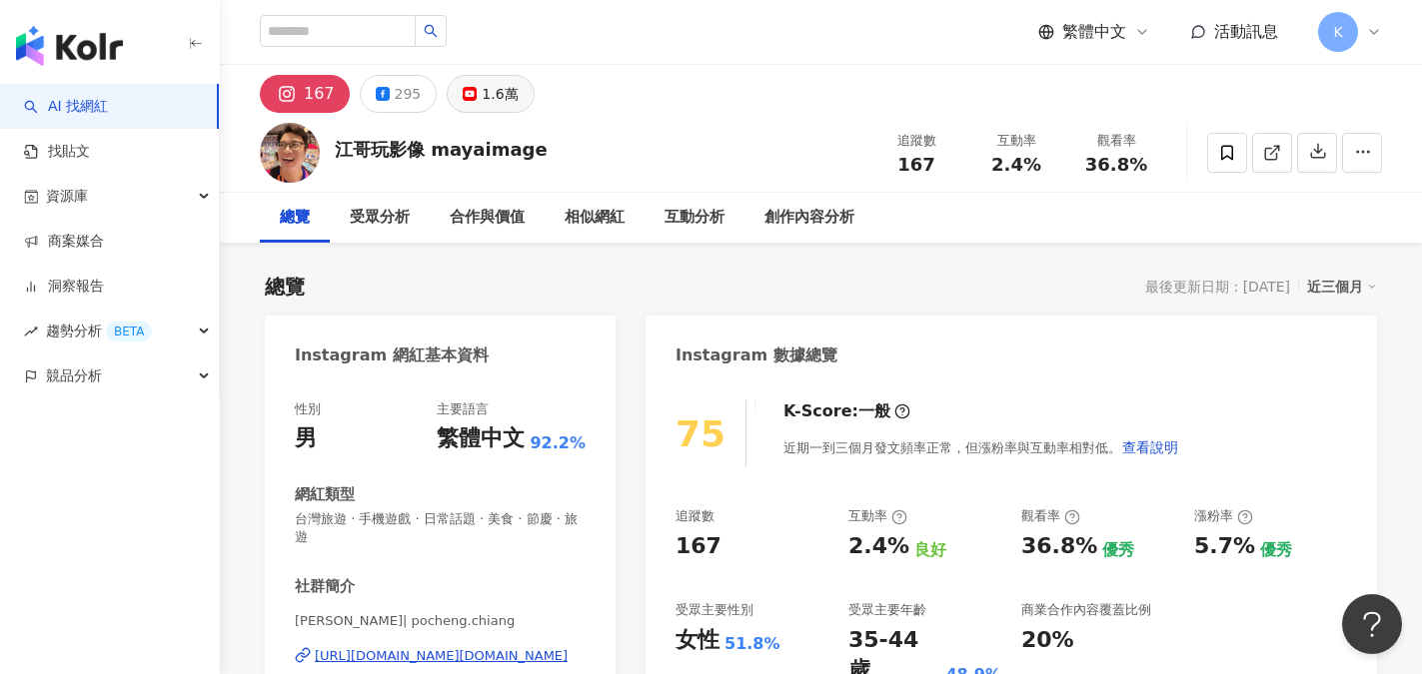
click at [483, 110] on button "1.6萬" at bounding box center [490, 94] width 87 height 38
click at [489, 100] on div "1.6萬" at bounding box center [500, 94] width 36 height 28
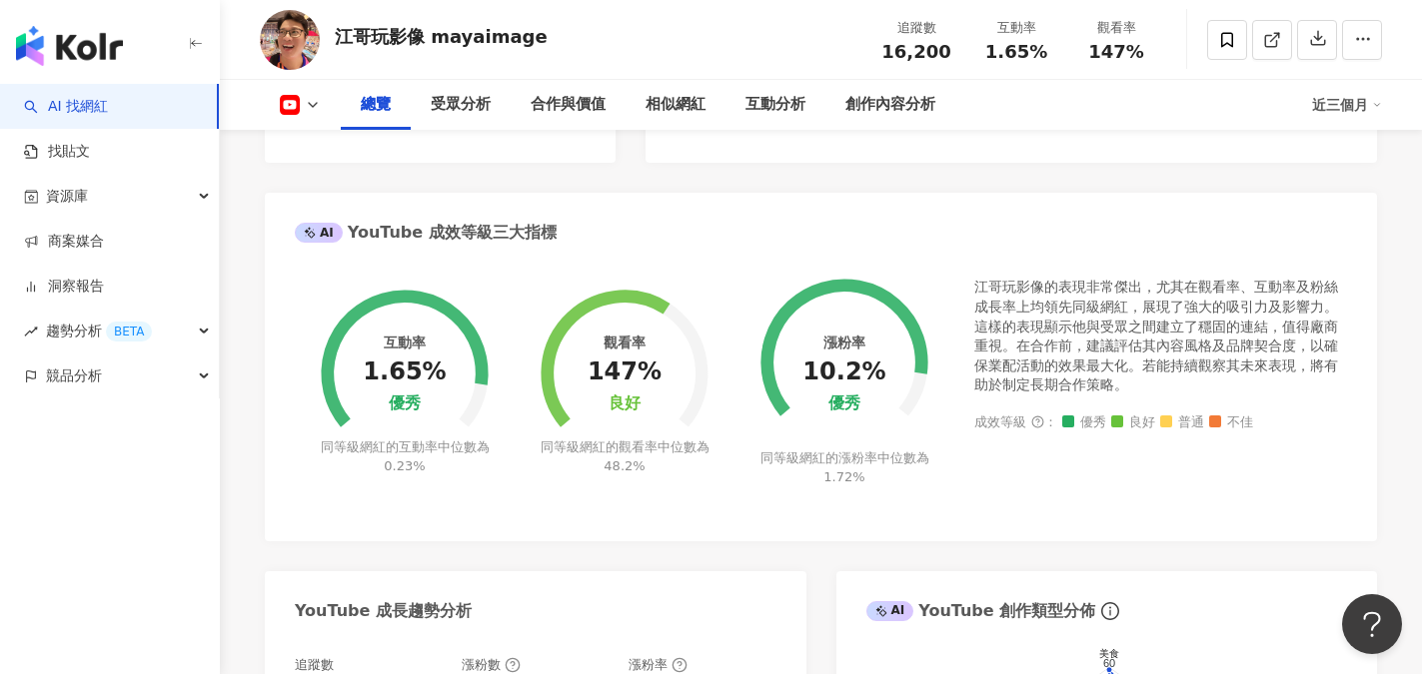
scroll to position [1099, 0]
